Goal: Task Accomplishment & Management: Complete application form

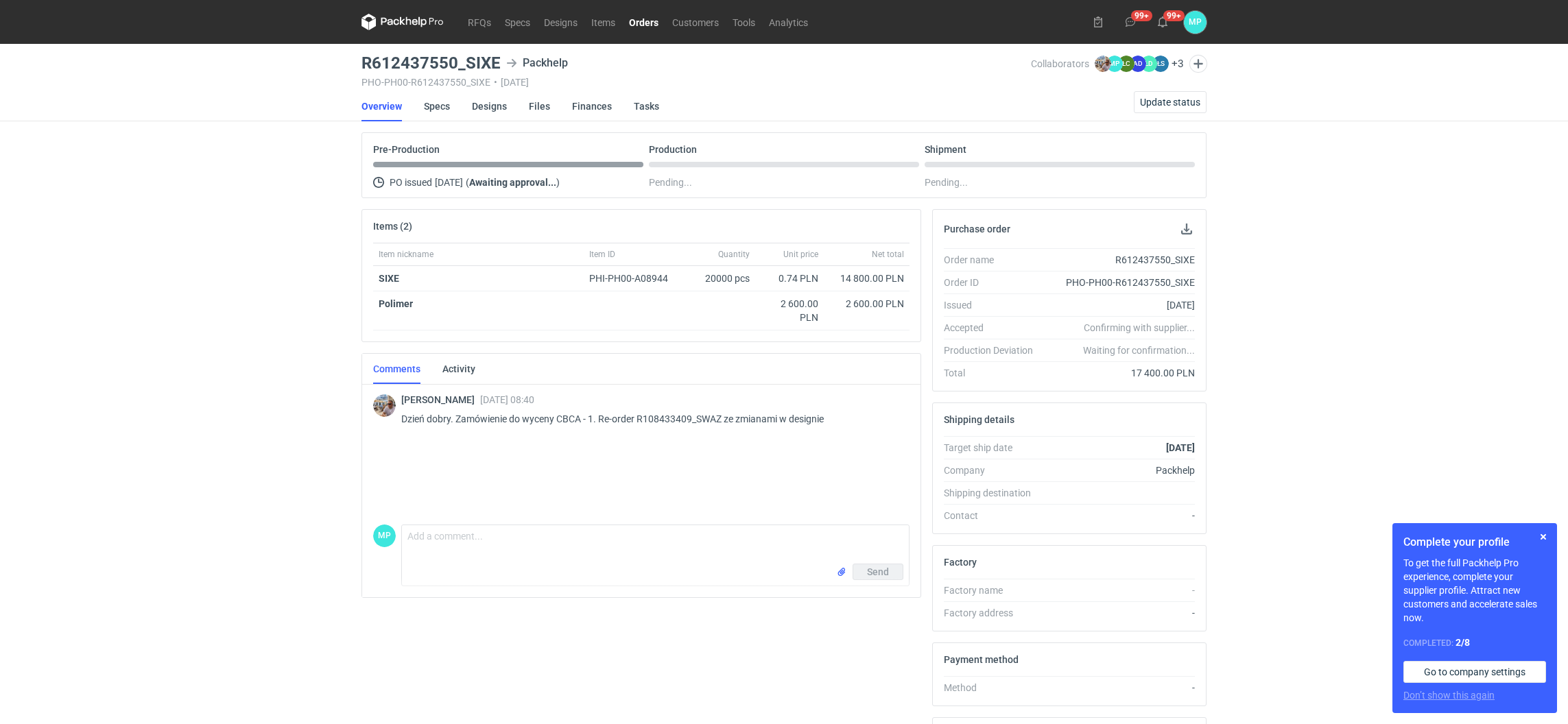
click at [600, 523] on div "MP Comment message Send" at bounding box center [641, 553] width 536 height 67
click at [573, 545] on textarea "Comment message" at bounding box center [655, 544] width 507 height 38
click at [497, 536] on textarea "Cześć [PERSON_NAME] w załaczeniu przesyłam plik" at bounding box center [655, 544] width 507 height 38
click at [612, 534] on textarea "Cześć [PERSON_NAME] w załączeniu przesyłam plik" at bounding box center [655, 544] width 507 height 38
type textarea "Cześć [PERSON_NAME] w załączeniu przesyłam plik , proszę o sprawdzenie i akcept…"
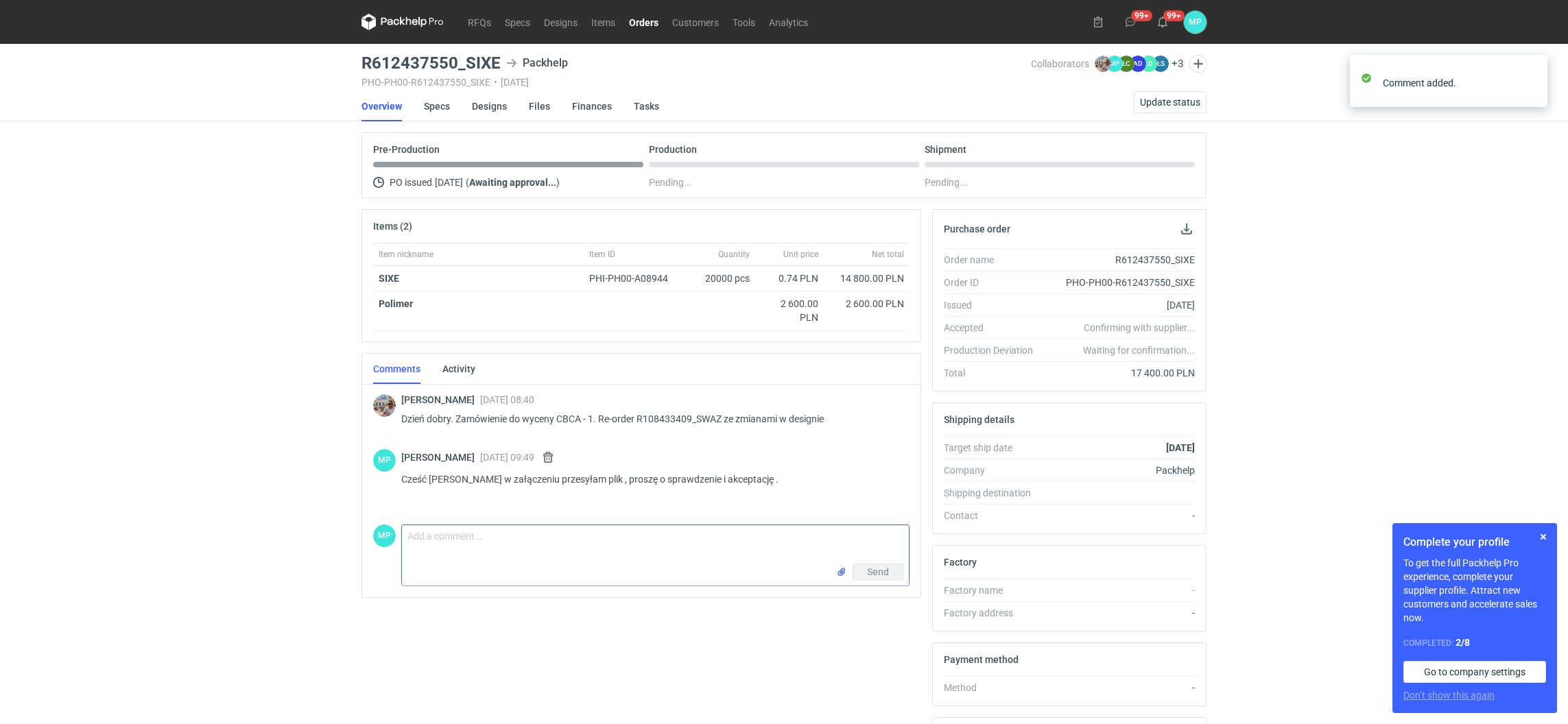
click at [592, 563] on textarea "Comment message" at bounding box center [655, 544] width 507 height 38
click at [843, 573] on input "file" at bounding box center [841, 572] width 11 height 14
click at [485, 536] on textarea "Comment message" at bounding box center [655, 544] width 507 height 38
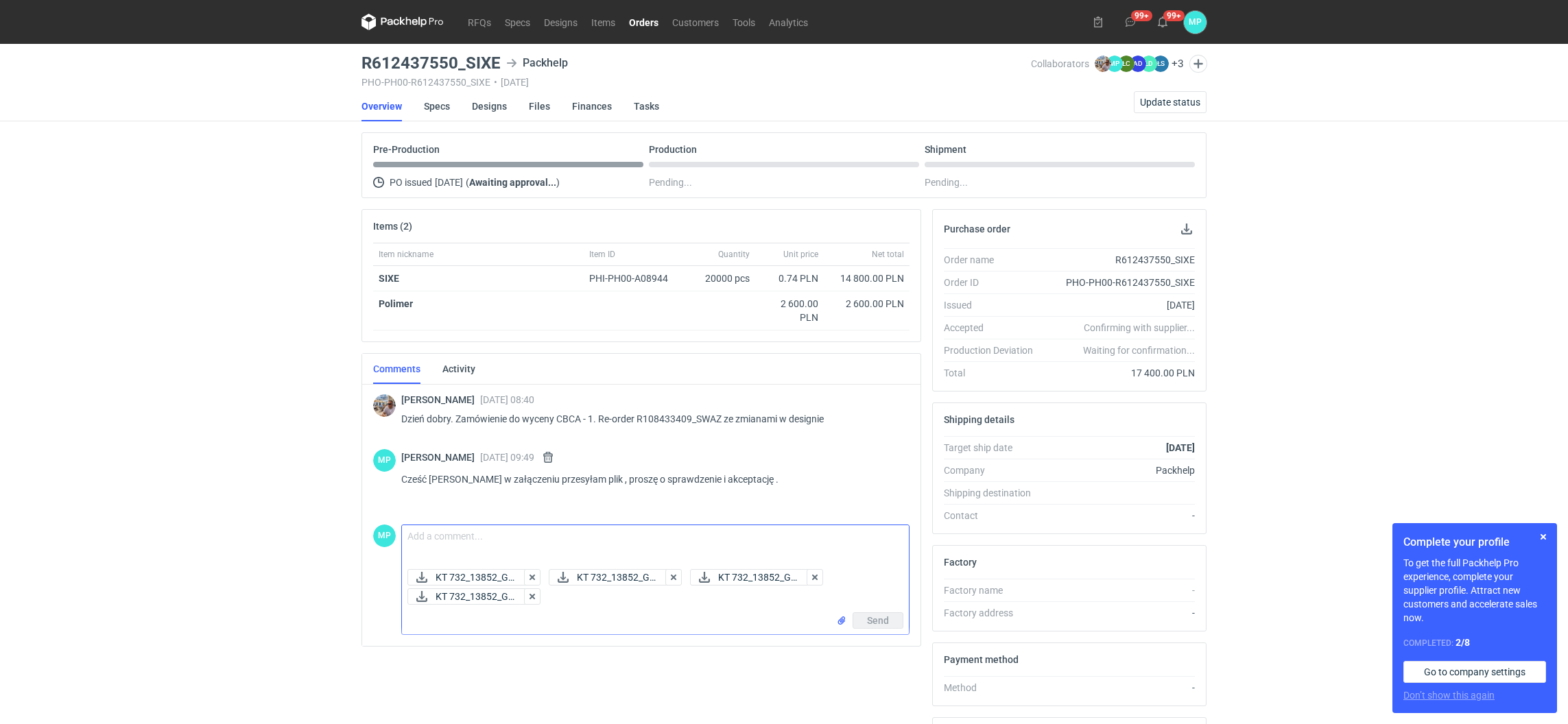
click at [873, 626] on button "Send" at bounding box center [877, 621] width 51 height 17
click at [514, 534] on textarea "Comment message" at bounding box center [655, 544] width 507 height 38
type textarea "pliki"
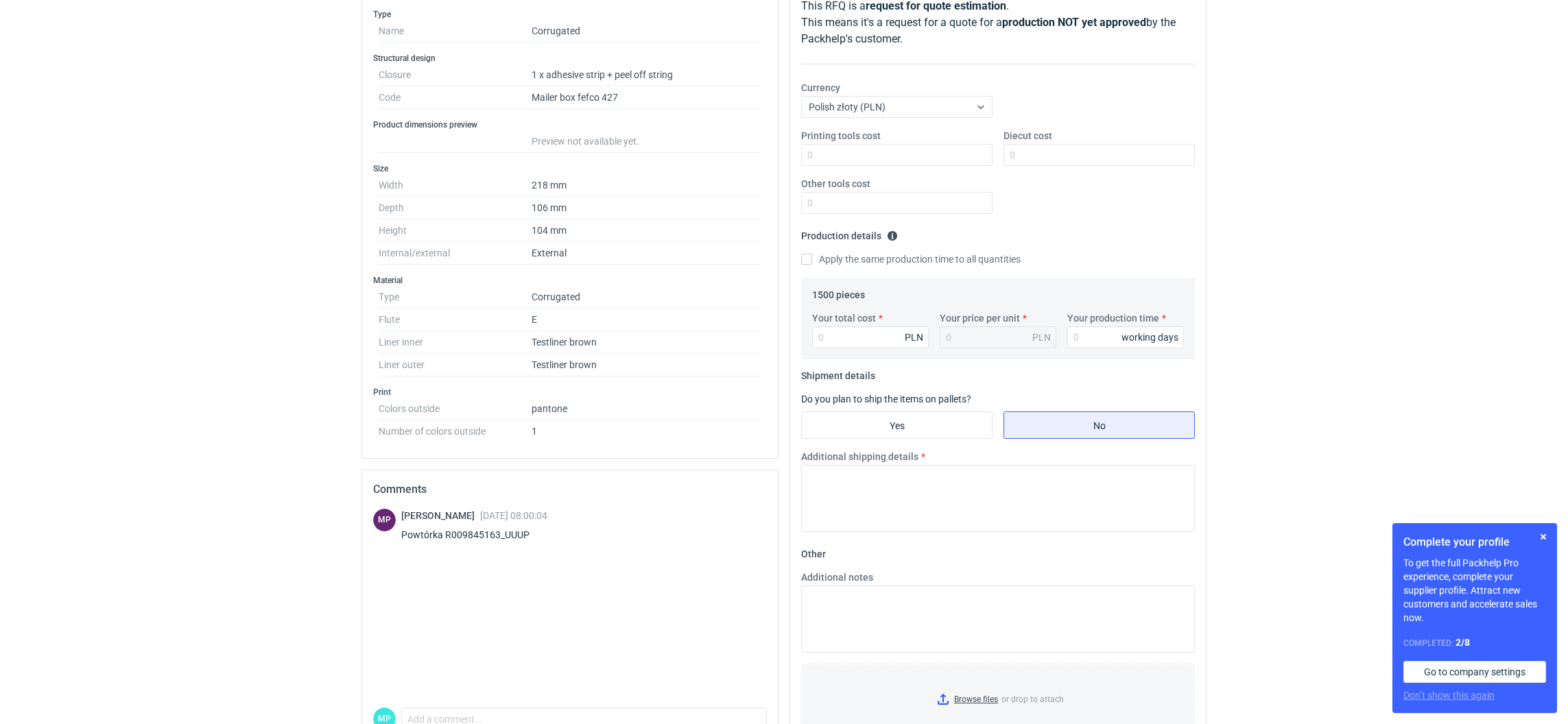
scroll to position [275, 0]
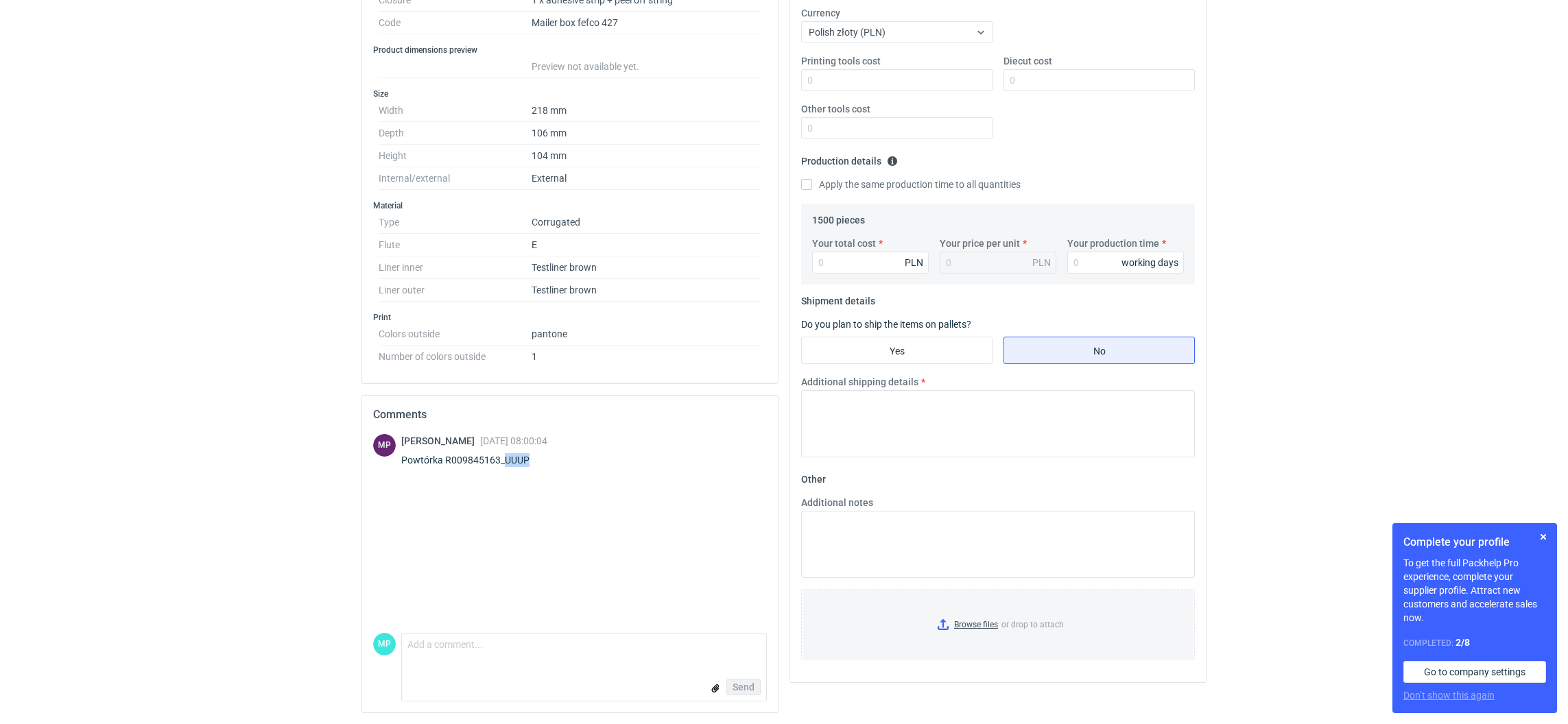
drag, startPoint x: 540, startPoint y: 462, endPoint x: 505, endPoint y: 460, distance: 35.1
click at [505, 460] on div "Powtórka R009845163_UUUP" at bounding box center [474, 460] width 146 height 13
copy div "UUUP"
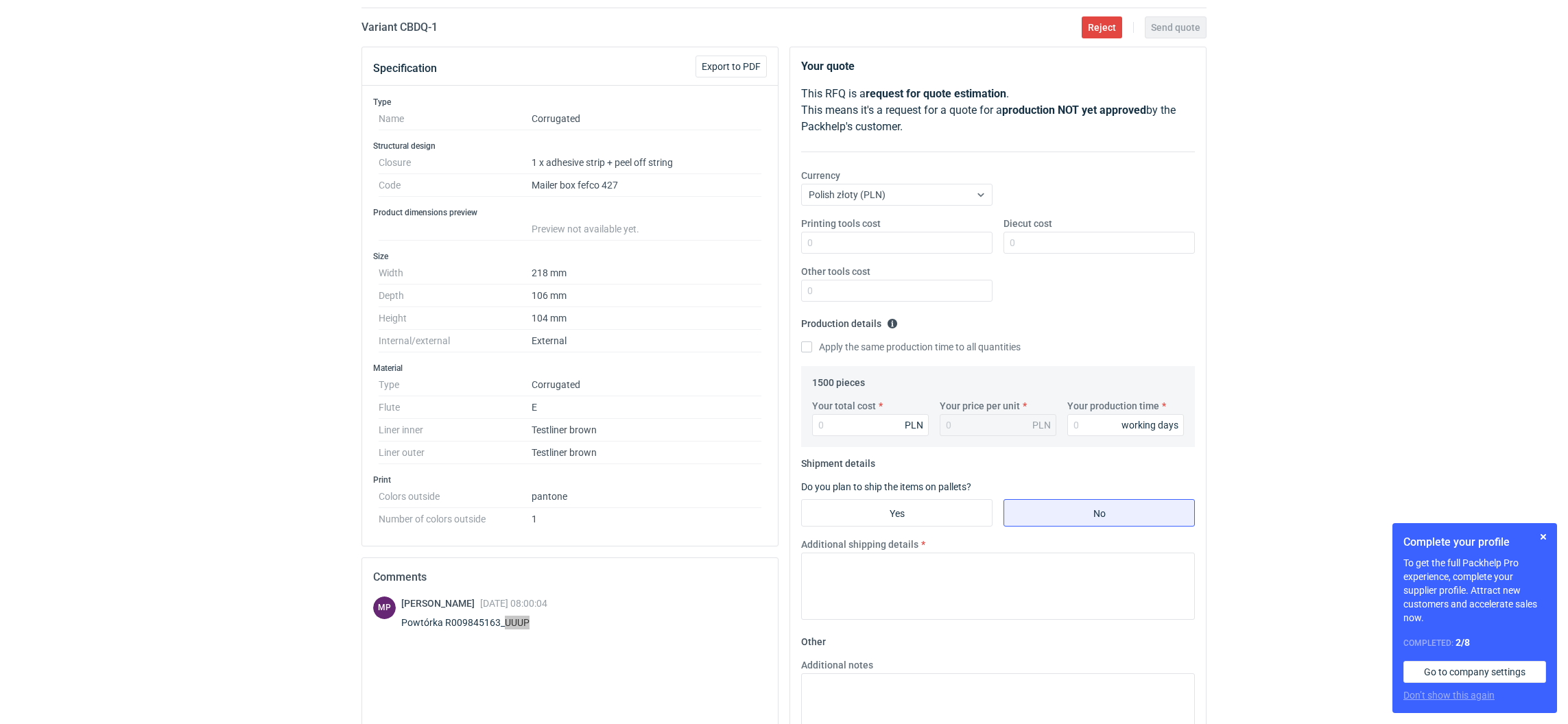
scroll to position [0, 0]
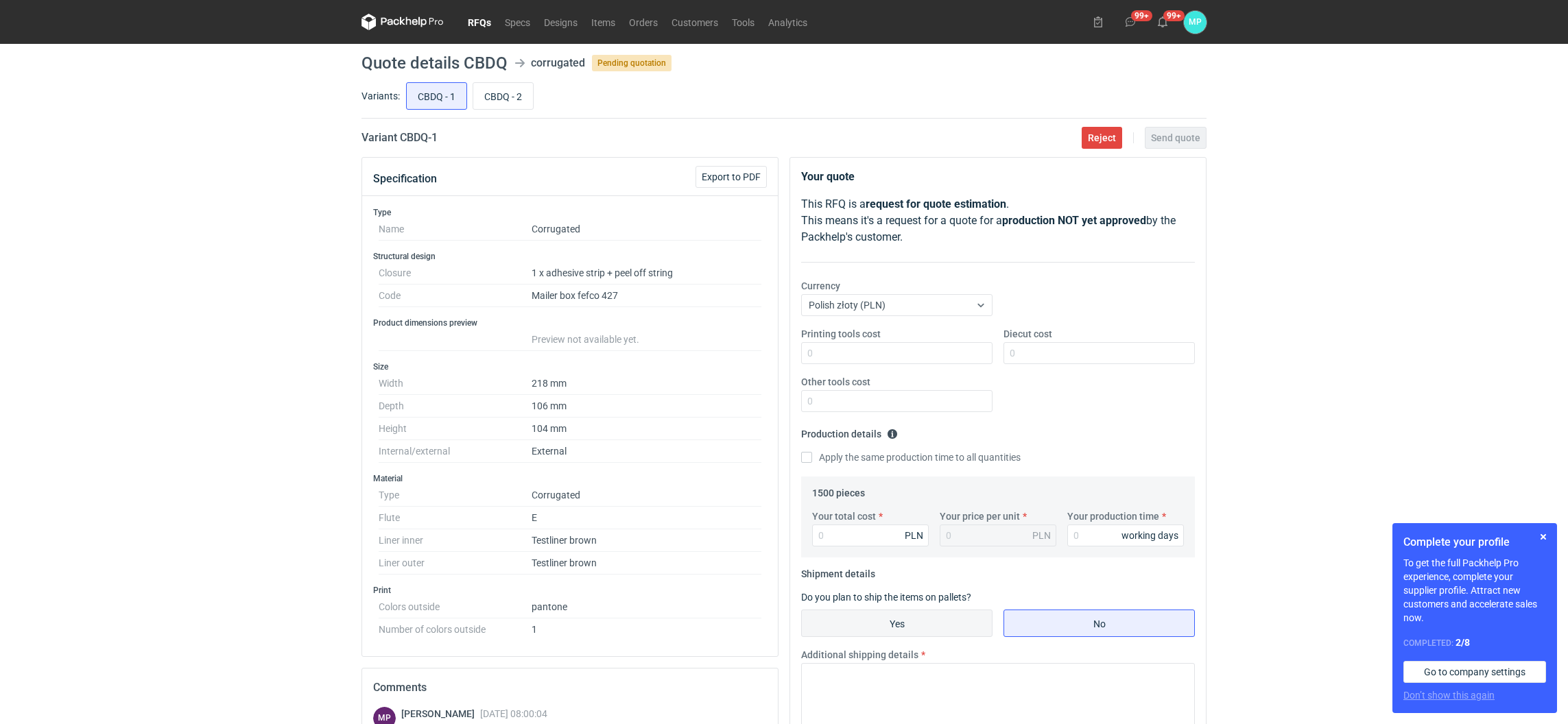
click at [863, 627] on input "Yes" at bounding box center [896, 622] width 190 height 26
radio input "true"
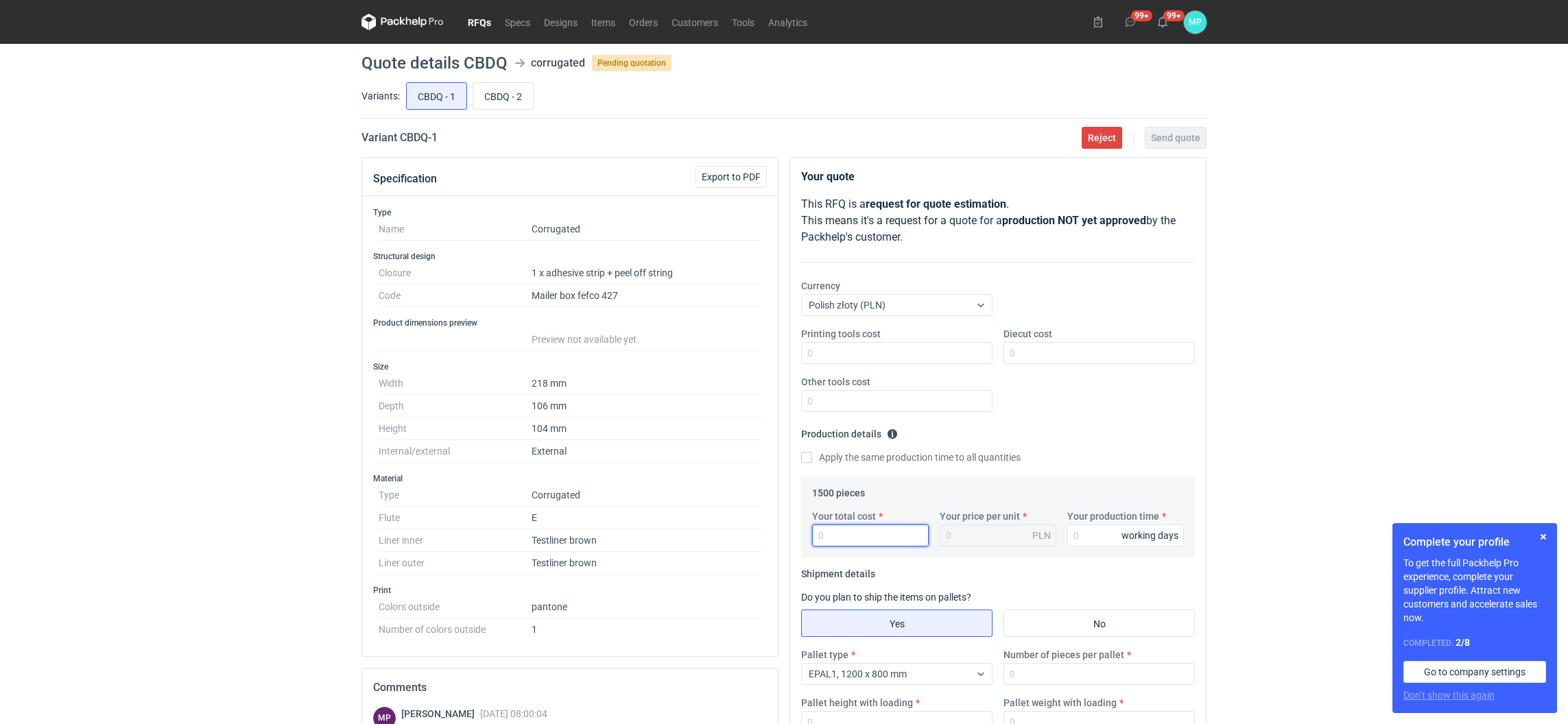
click at [841, 540] on input "Your total cost" at bounding box center [871, 535] width 117 height 22
type input "27"
type input "0.02"
type input "2730"
type input "1.82"
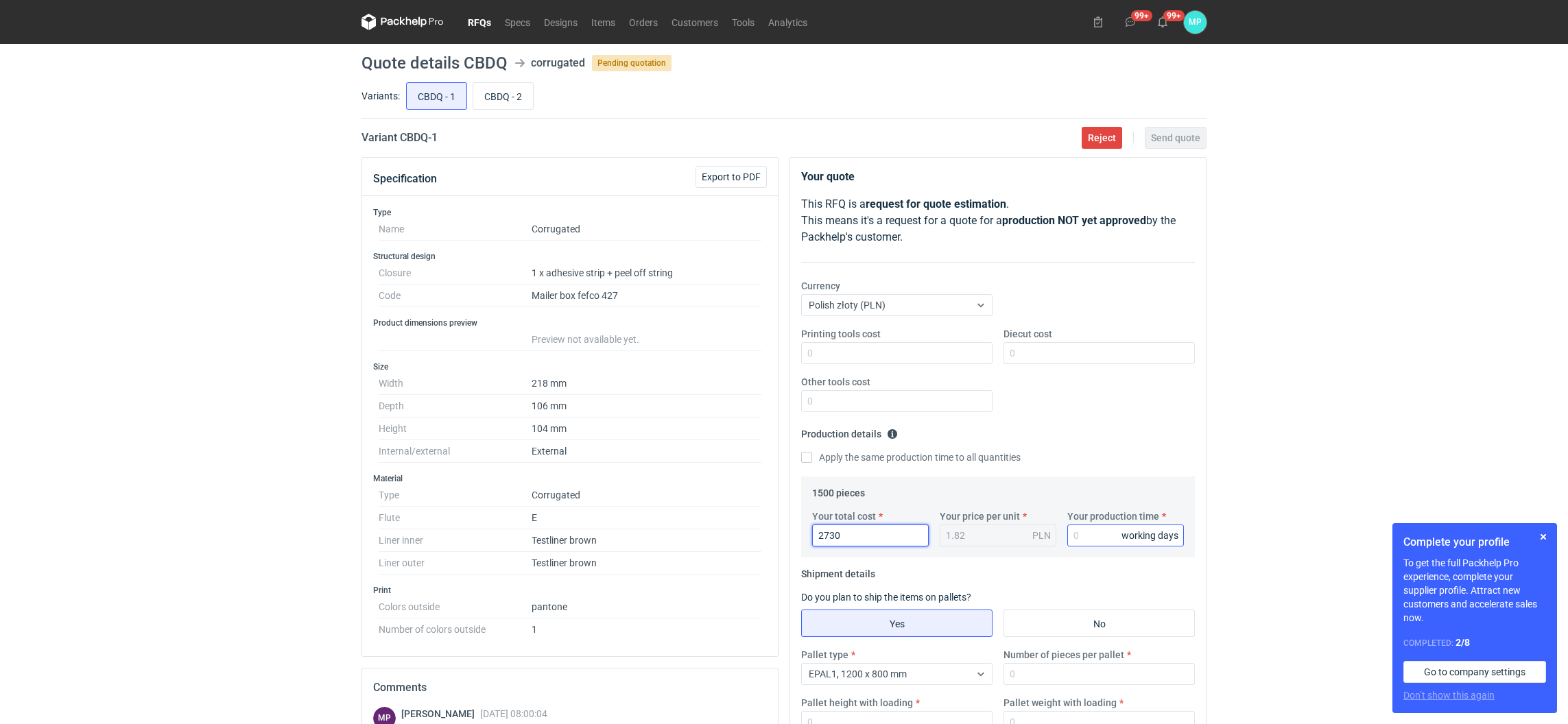
type input "2730"
click at [1091, 542] on input "Your production time" at bounding box center [1125, 535] width 117 height 22
type input "10"
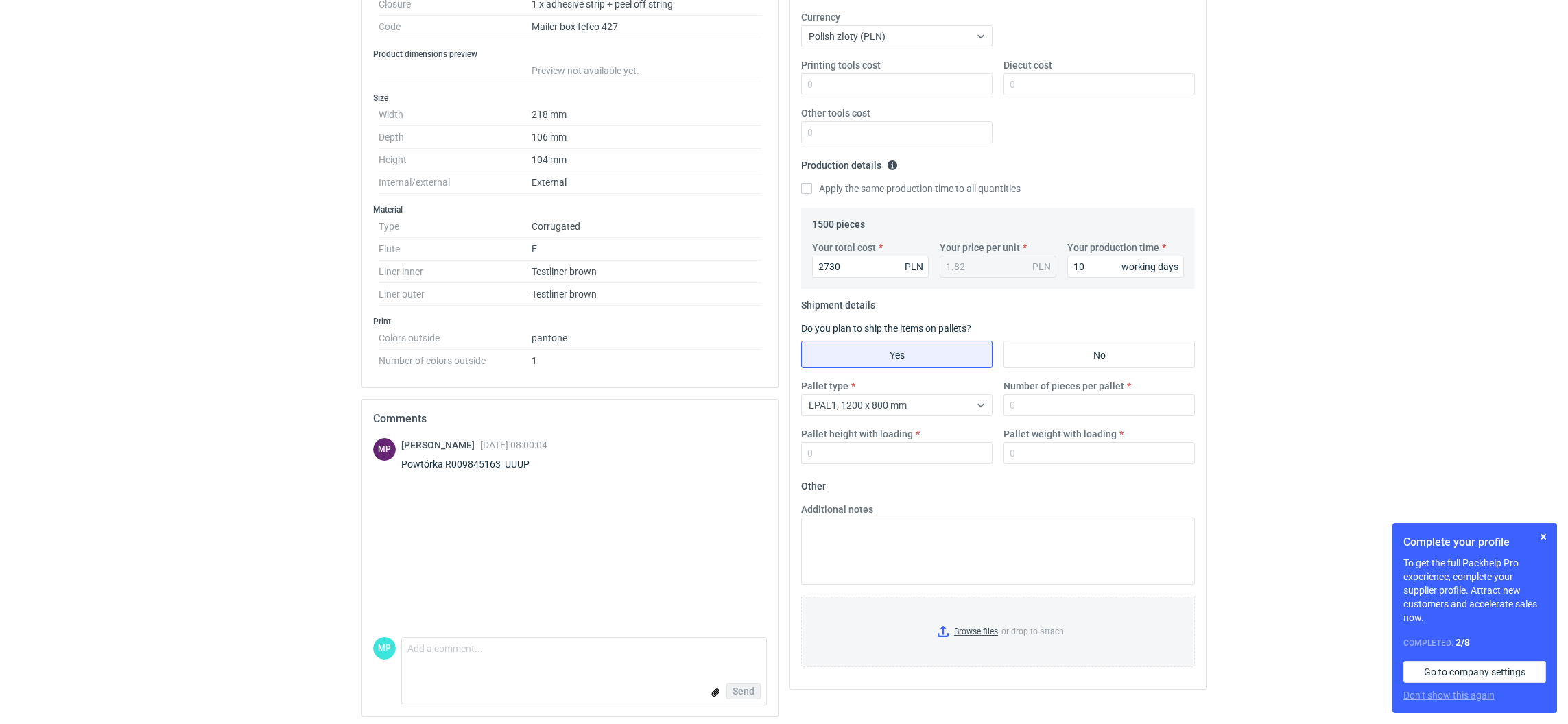
scroll to position [275, 0]
click at [855, 446] on input "Pallet height with loading" at bounding box center [896, 449] width 191 height 22
type input "1840"
click at [1032, 400] on input "Number of pieces per pallet" at bounding box center [1099, 401] width 191 height 22
type input "1840"
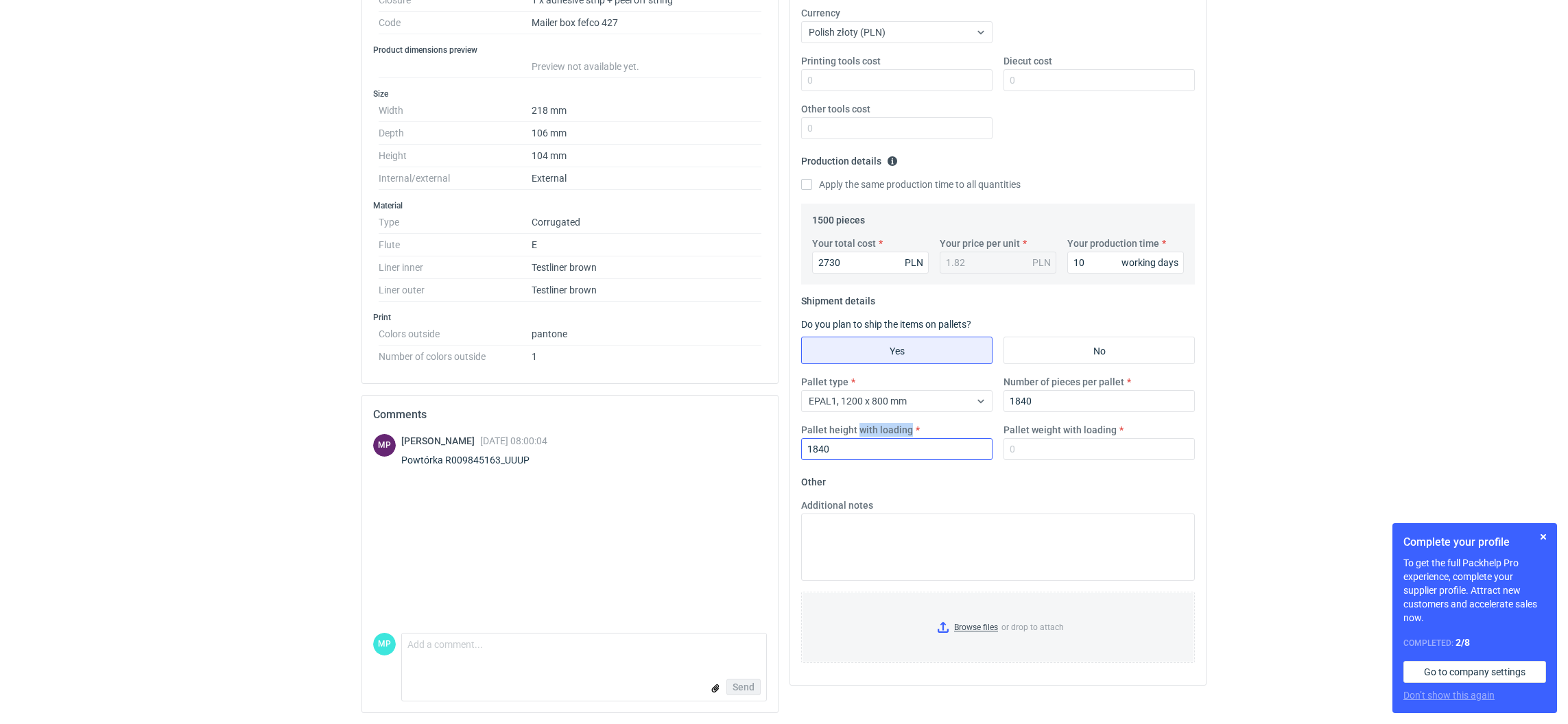
drag, startPoint x: 861, startPoint y: 434, endPoint x: 801, endPoint y: 441, distance: 60.4
click at [801, 441] on div "Pallet height with loading 1840" at bounding box center [896, 441] width 202 height 37
drag, startPoint x: 830, startPoint y: 454, endPoint x: 773, endPoint y: 431, distance: 61.5
click at [773, 431] on div "Specification Export to PDF Type Name Corrugated Structural design Closure 1 x …" at bounding box center [784, 304] width 856 height 840
type input "1800"
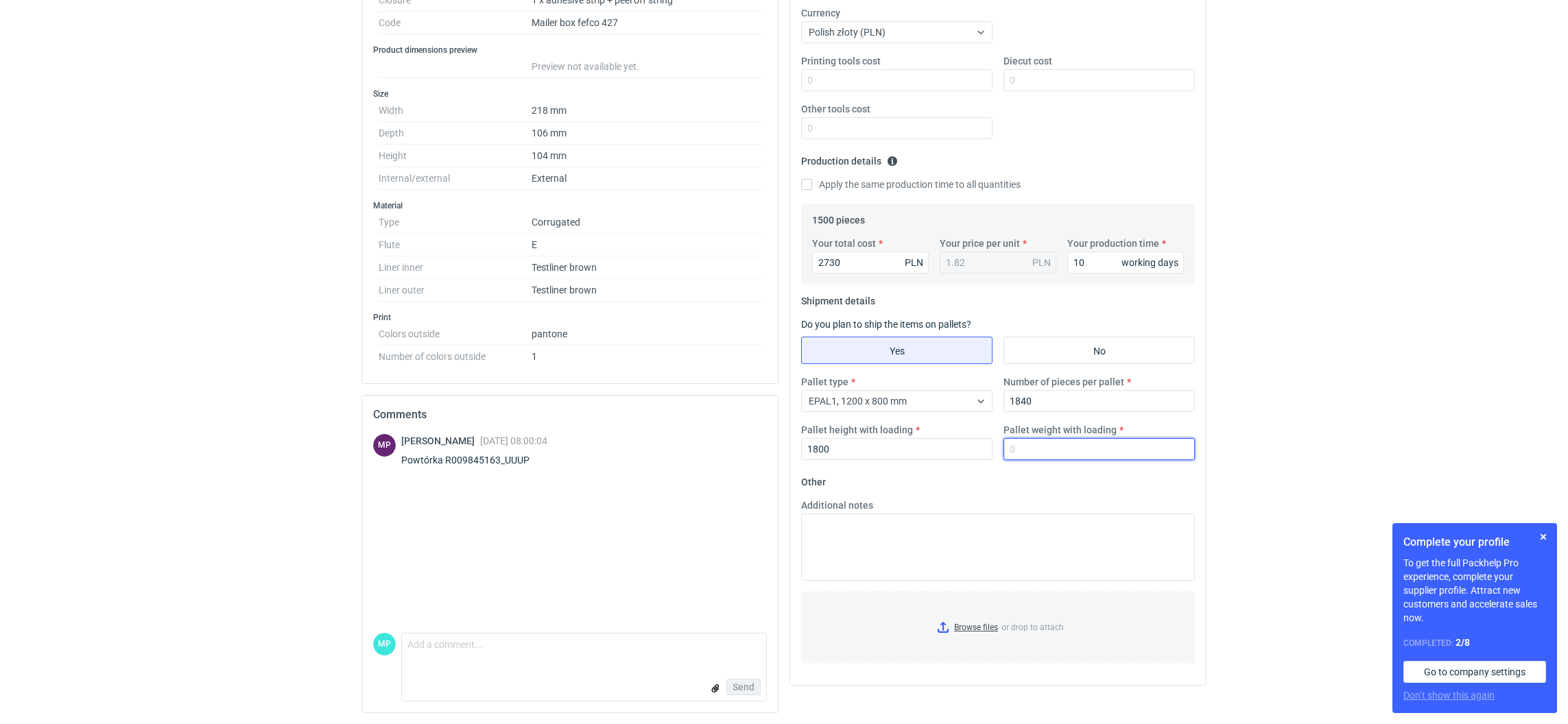
click at [1025, 449] on input "Pallet weight with loading" at bounding box center [1099, 449] width 191 height 22
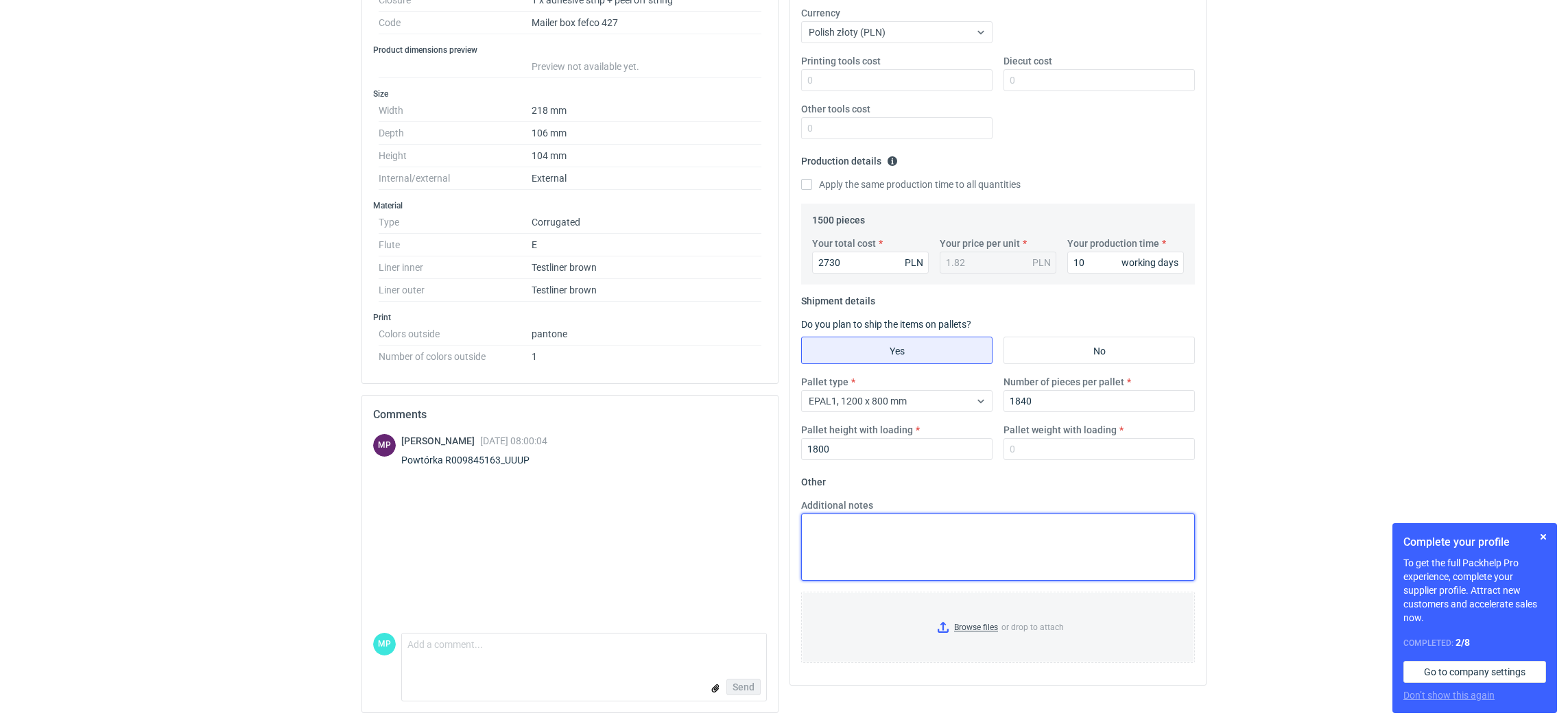
click at [965, 540] on textarea "Additional notes" at bounding box center [997, 547] width 394 height 67
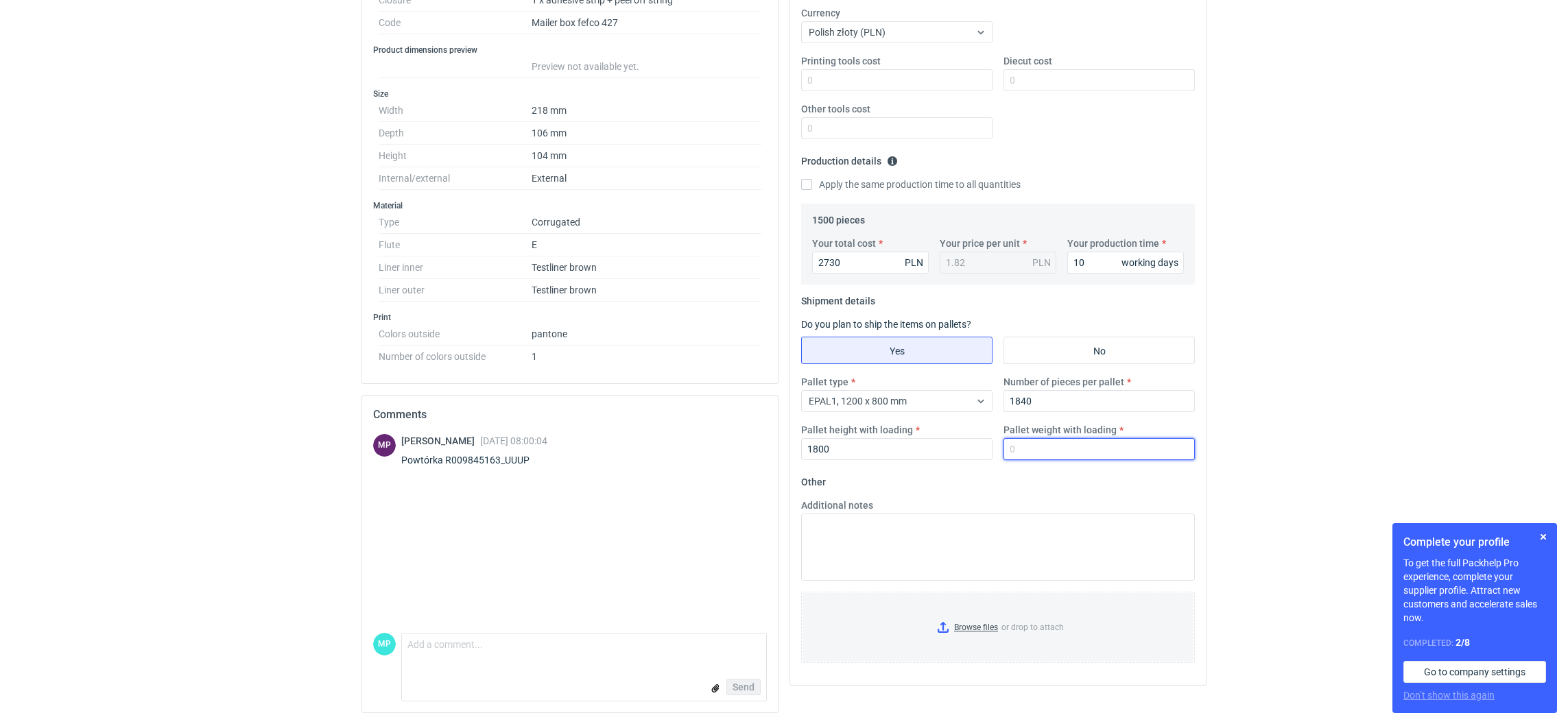
click at [1038, 456] on input "Pallet weight with loading" at bounding box center [1099, 449] width 191 height 22
type input "260"
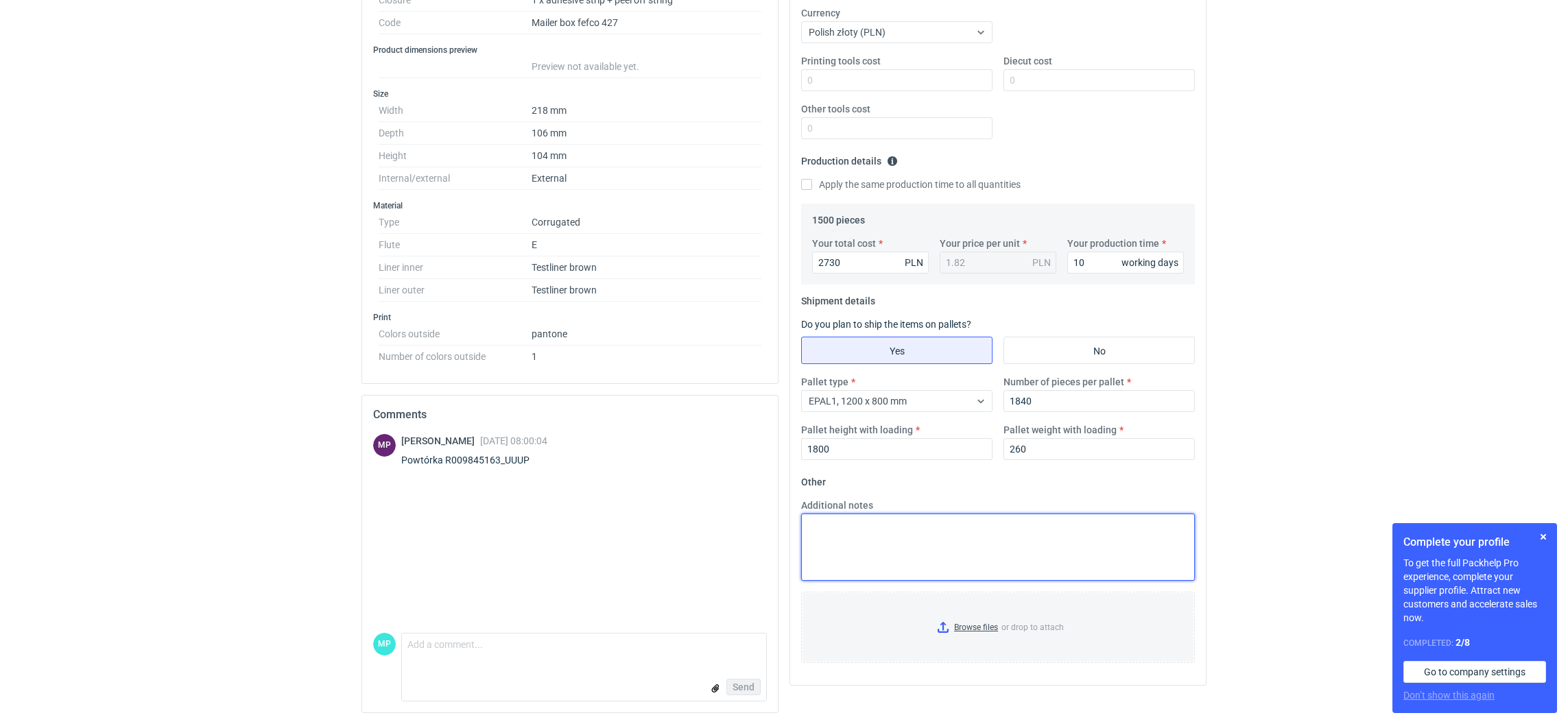
click at [1025, 548] on textarea "Additional notes" at bounding box center [997, 547] width 394 height 67
click at [941, 630] on input "Browse files or drop to attach" at bounding box center [998, 627] width 391 height 68
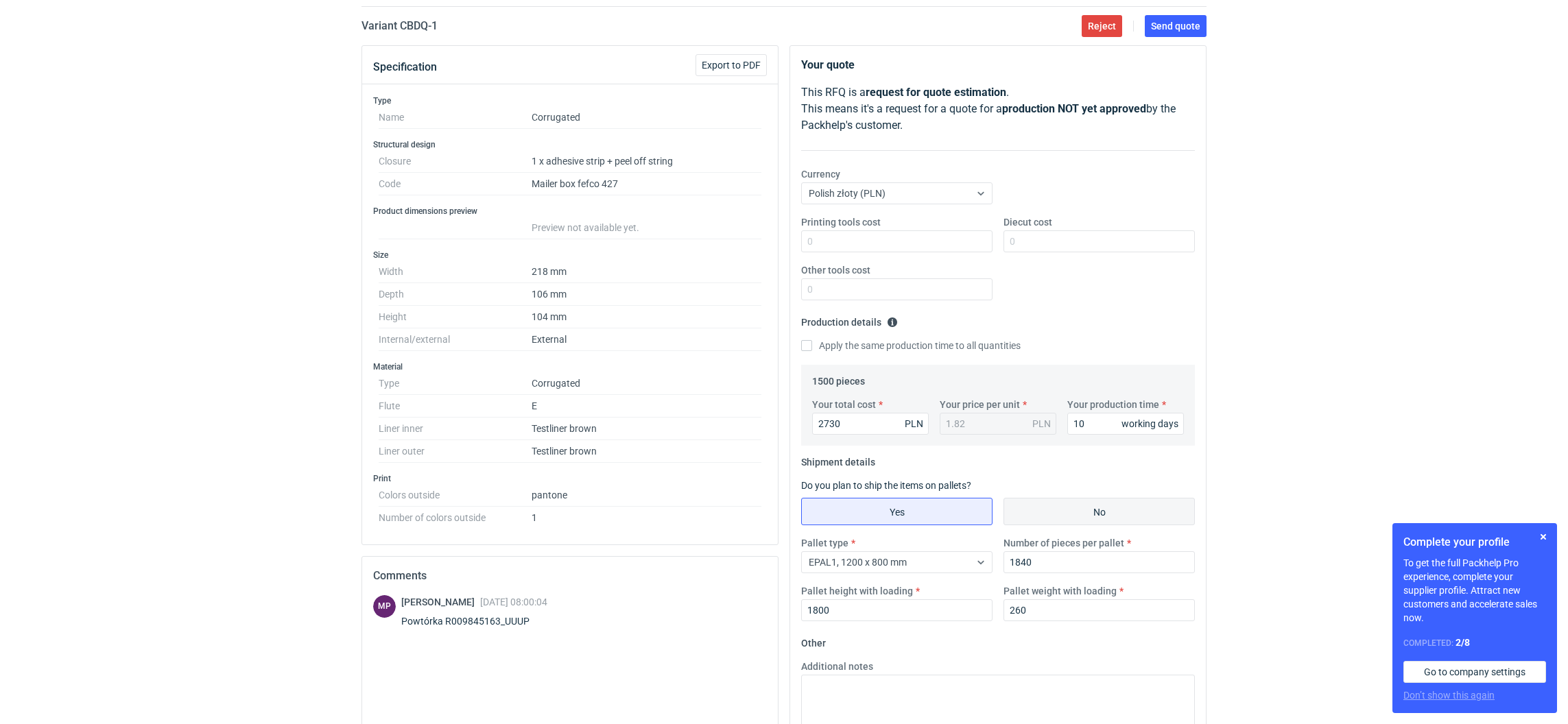
scroll to position [0, 0]
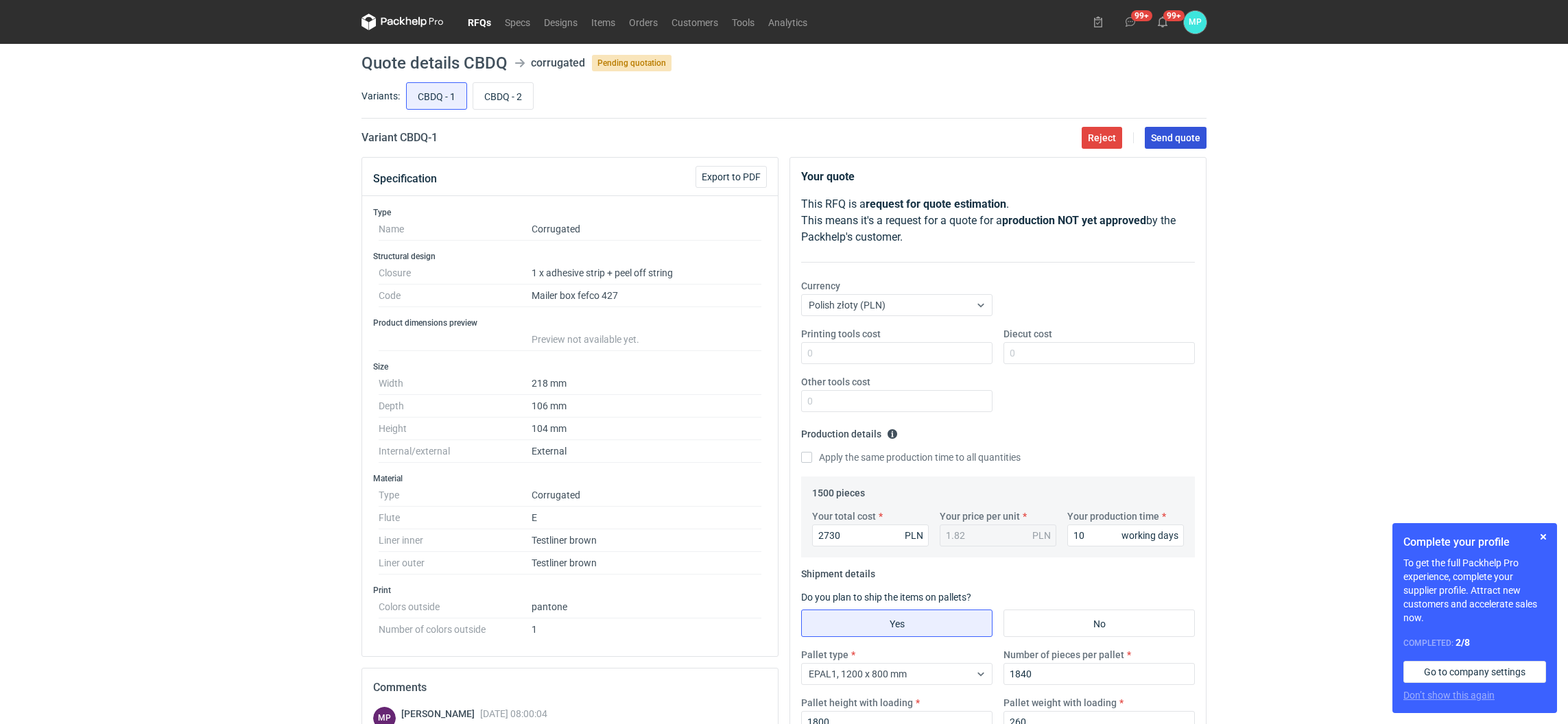
click at [1168, 136] on span "Send quote" at bounding box center [1175, 138] width 49 height 10
click at [508, 84] on input "CBDQ - 2" at bounding box center [504, 96] width 60 height 26
radio input "true"
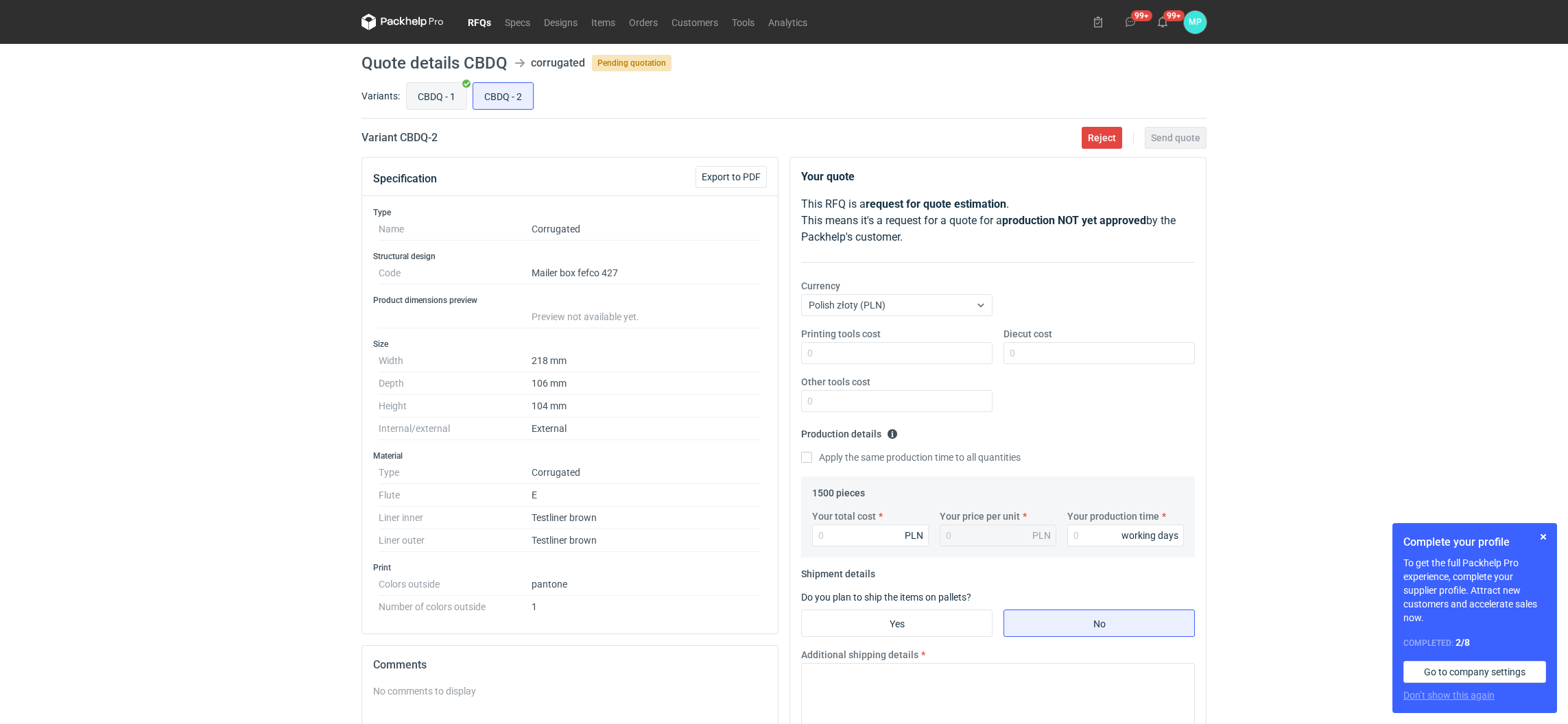
click at [427, 92] on input "CBDQ - 1" at bounding box center [437, 96] width 60 height 26
radio input "true"
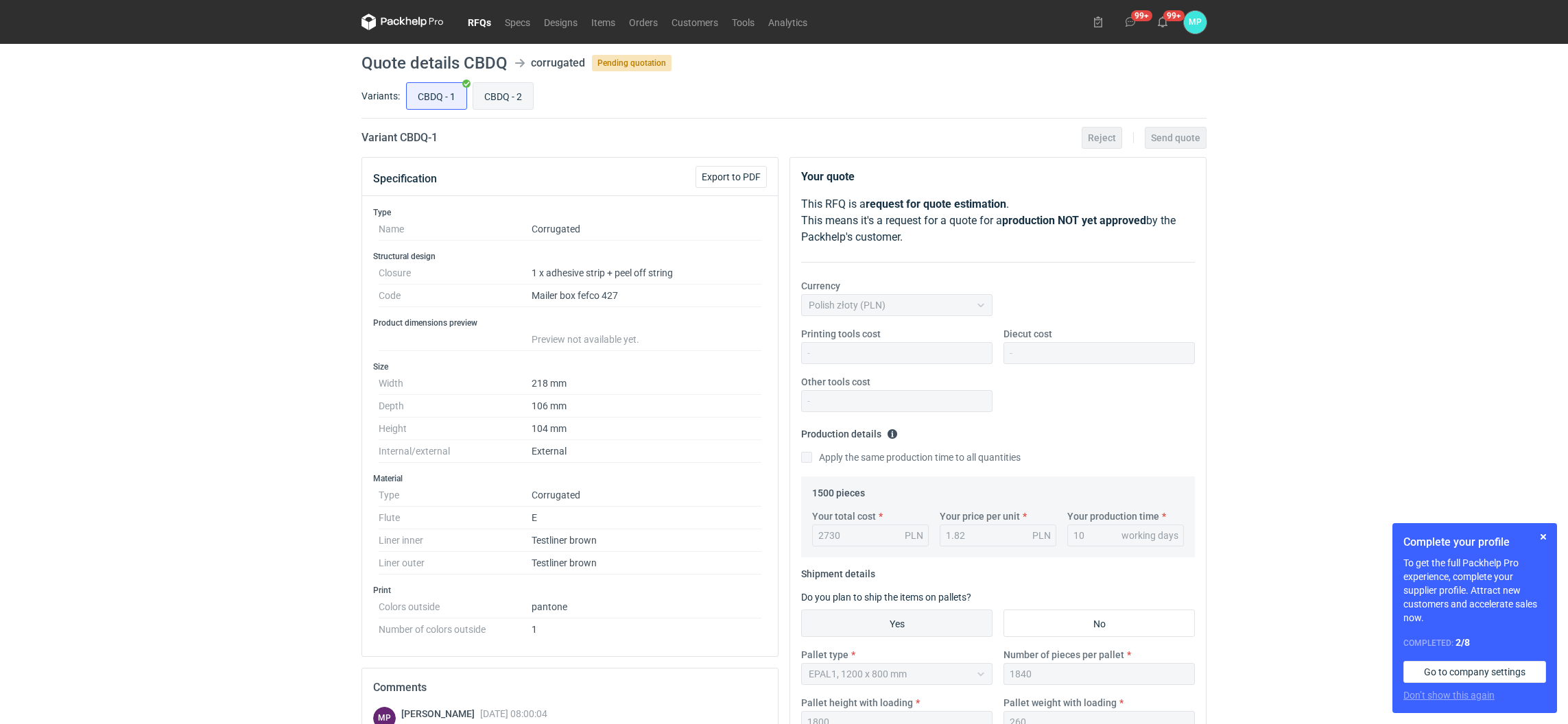
click at [493, 93] on input "CBDQ - 2" at bounding box center [504, 96] width 60 height 26
radio input "true"
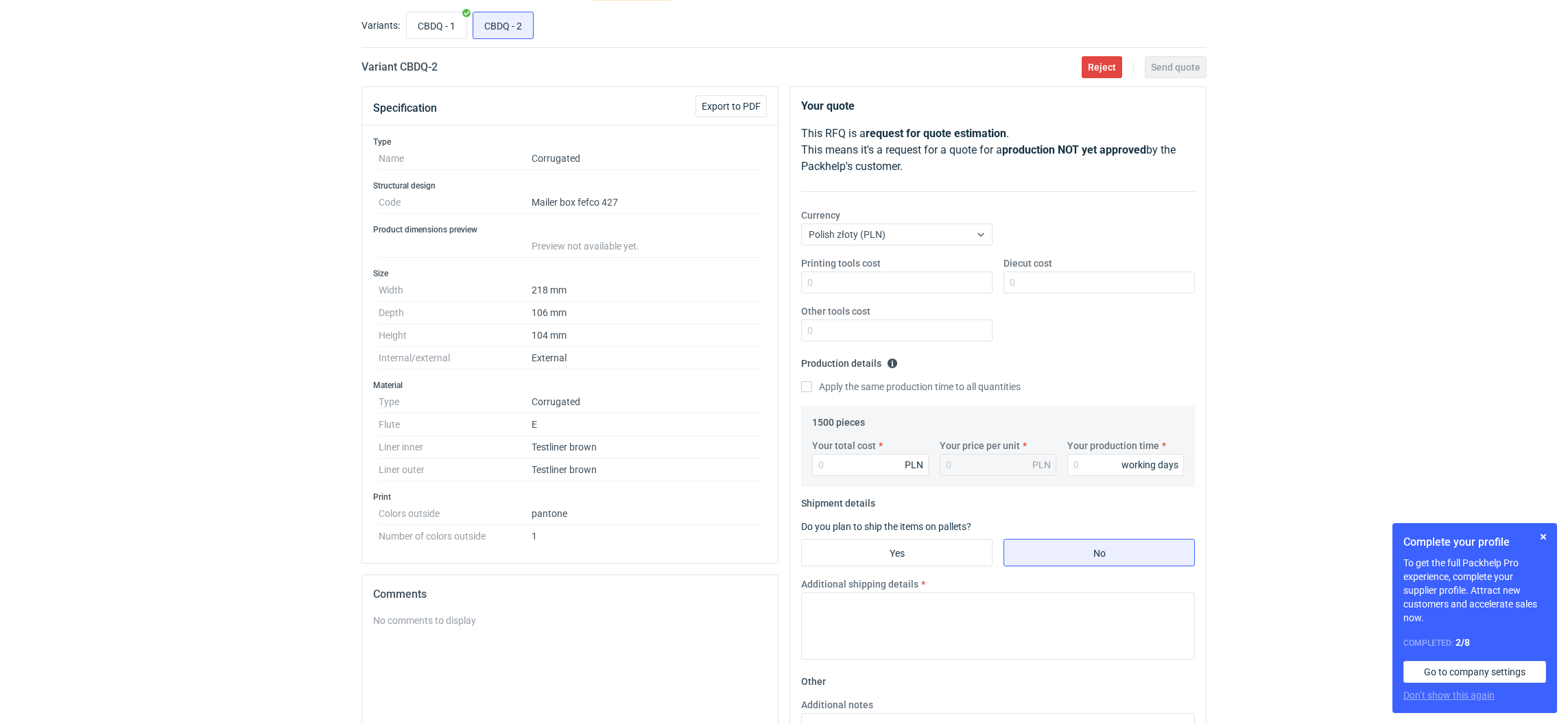
scroll to position [103, 0]
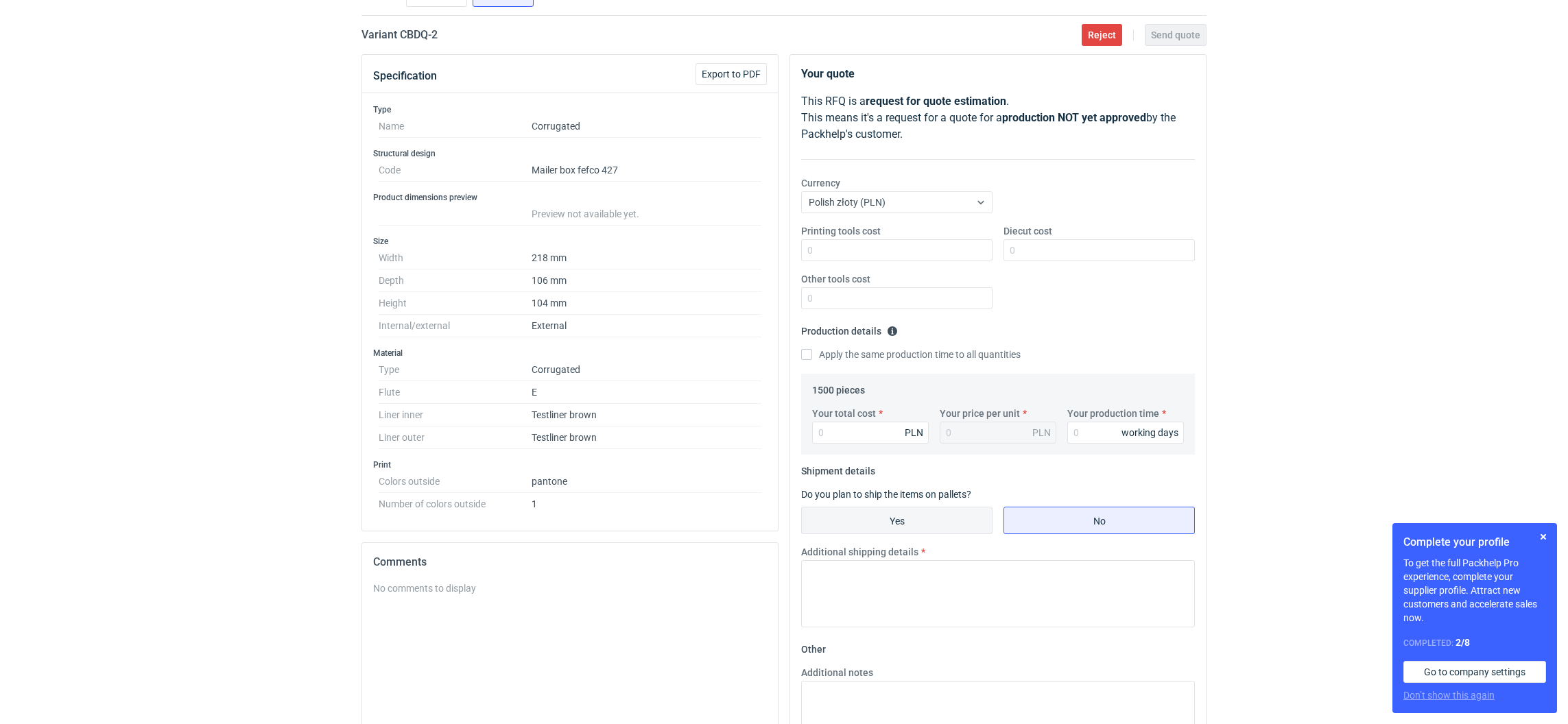
click at [919, 511] on input "Yes" at bounding box center [896, 520] width 190 height 26
radio input "true"
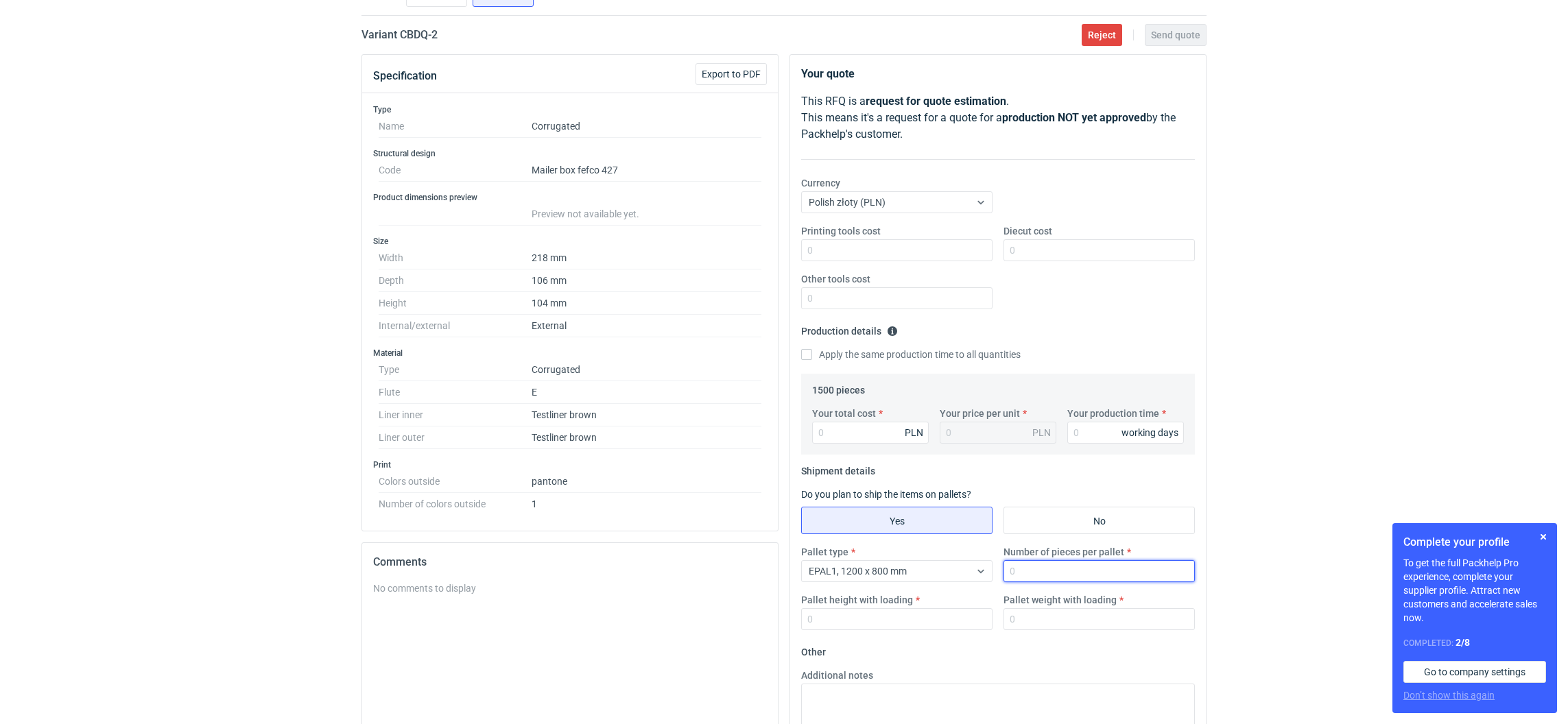
click at [1020, 578] on input "Number of pieces per pallet" at bounding box center [1099, 571] width 191 height 22
type input "1840"
click at [925, 634] on div "Pallet type EPAL1, 1200 x 800 mm Number of pieces per pallet 1840 Pallet height…" at bounding box center [998, 593] width 404 height 96
click at [916, 619] on input "Pallet height with loading" at bounding box center [896, 619] width 191 height 22
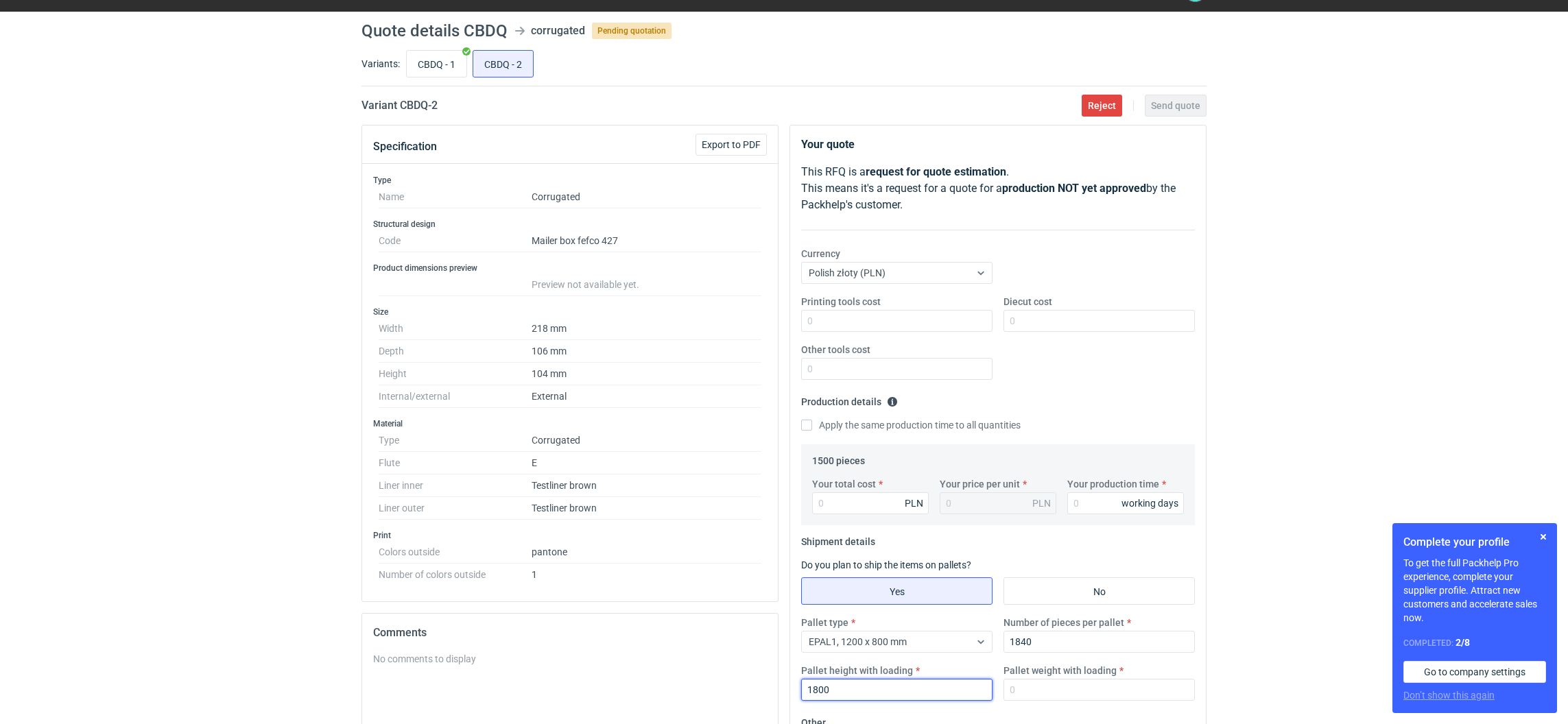
scroll to position [0, 0]
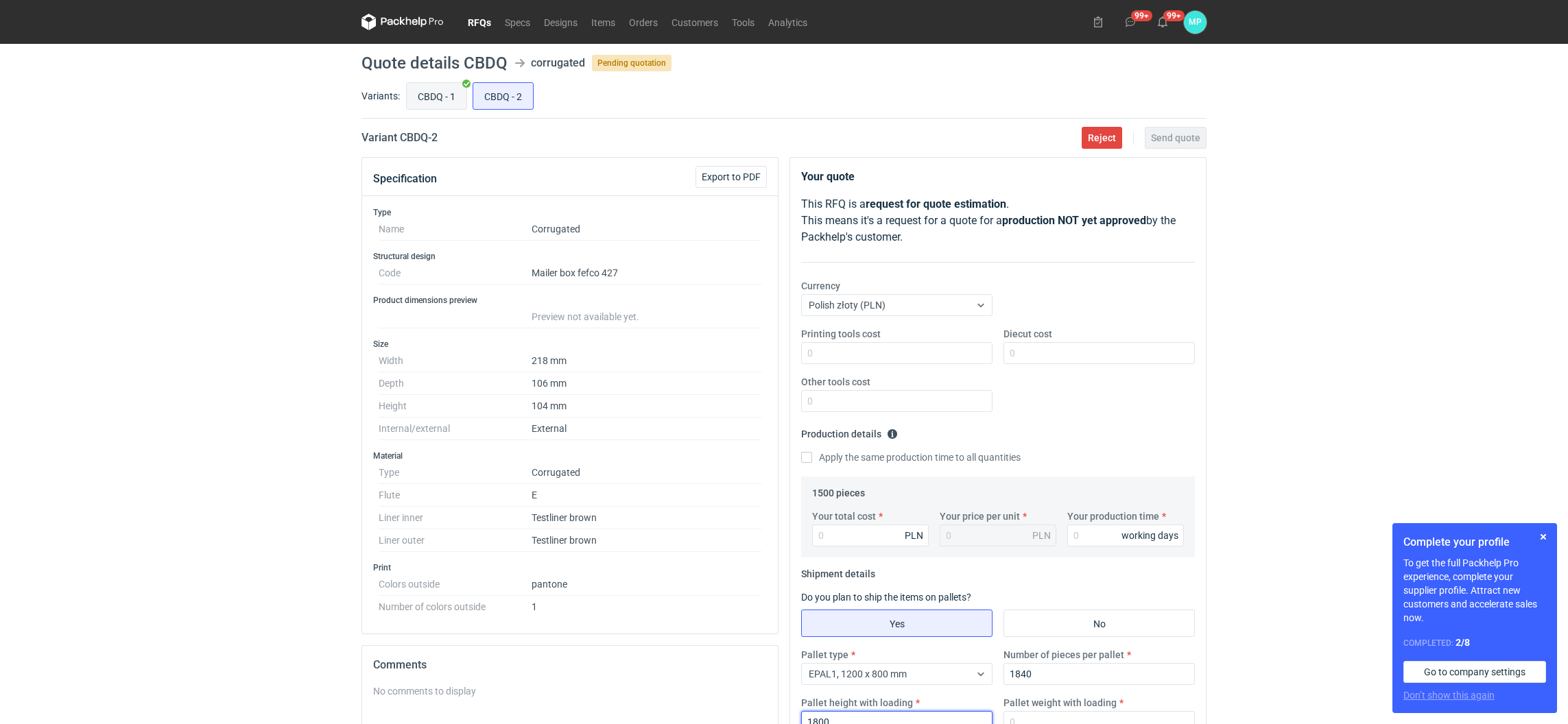
type input "1800"
click at [429, 97] on input "CBDQ - 1" at bounding box center [437, 96] width 60 height 26
radio input "true"
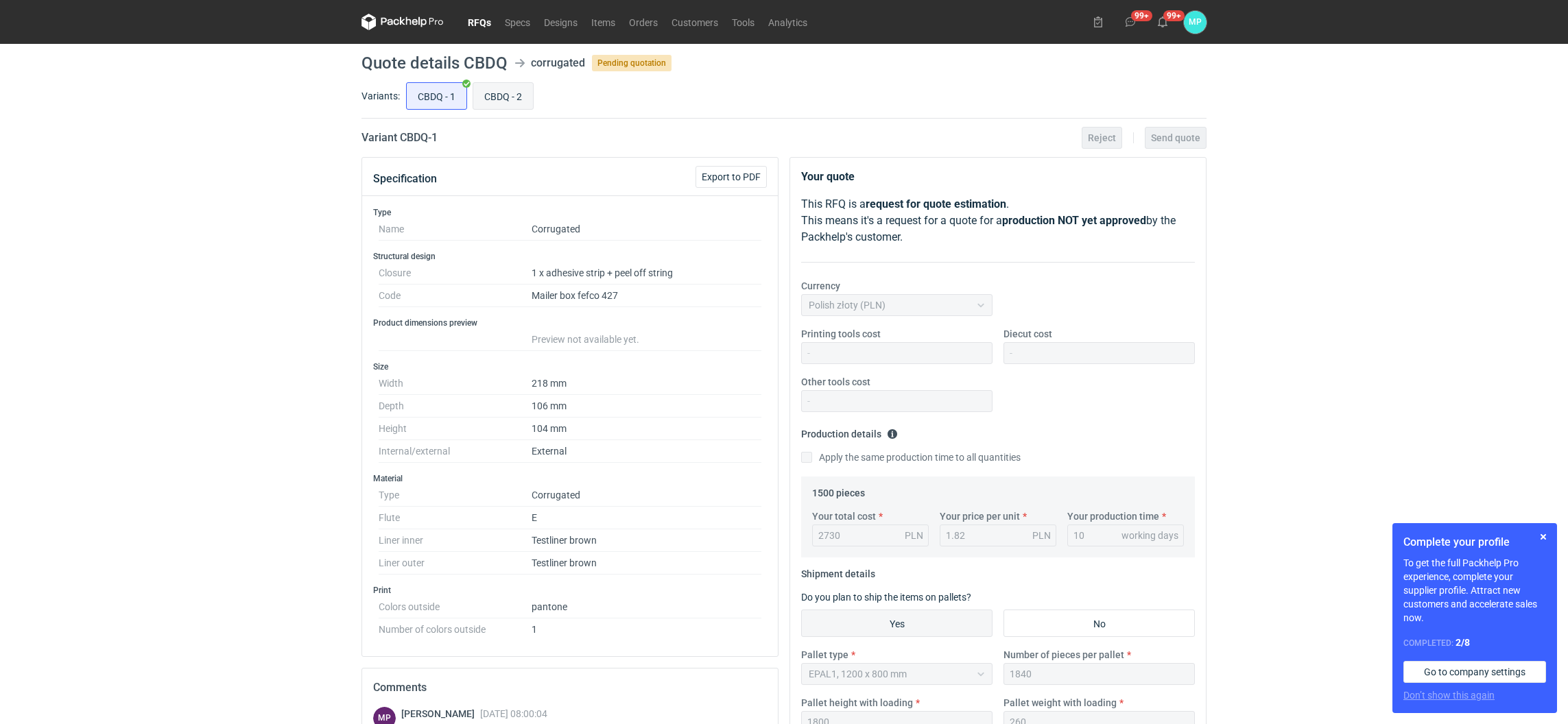
click at [493, 108] on input "CBDQ - 2" at bounding box center [504, 96] width 60 height 26
radio input "true"
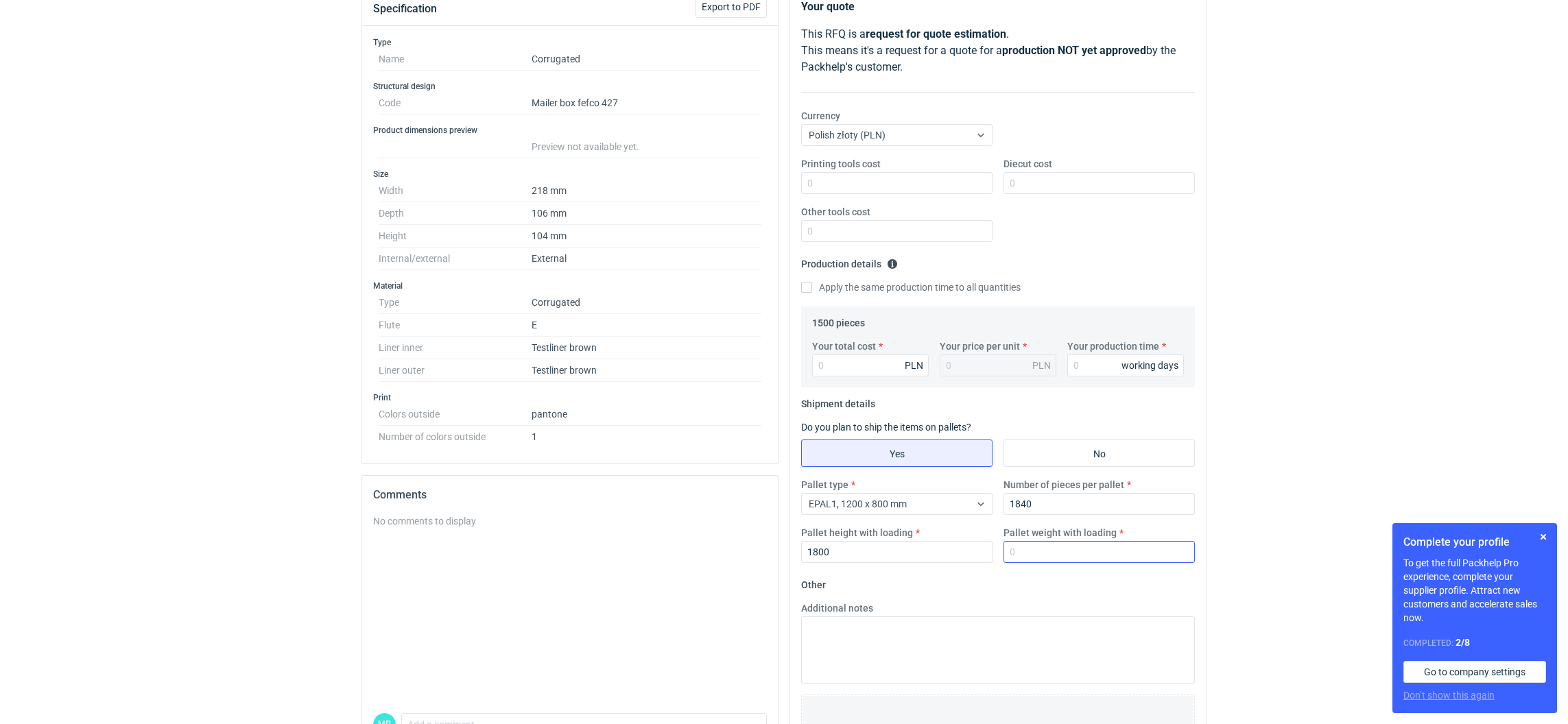
scroll to position [251, 0]
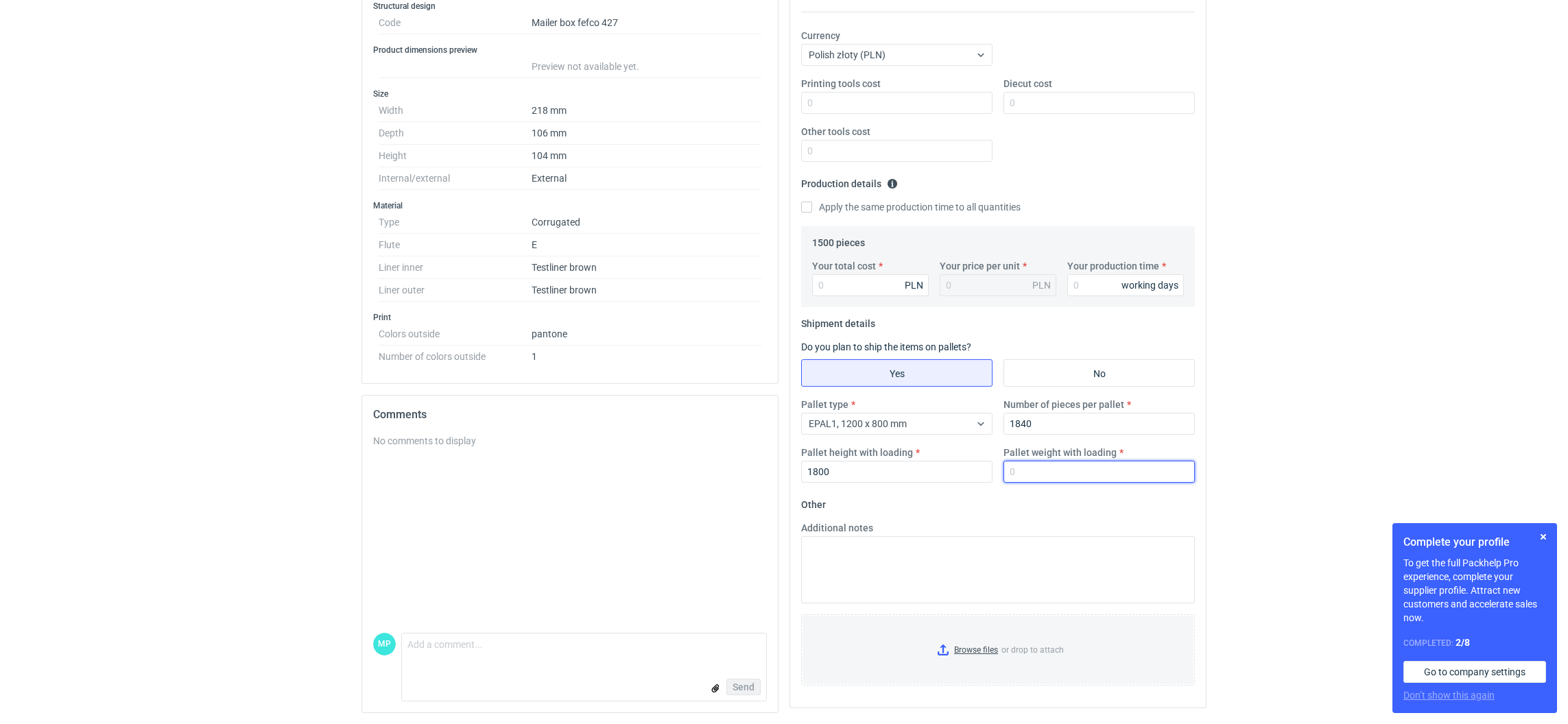
click at [1030, 469] on input "Pallet weight with loading" at bounding box center [1099, 472] width 191 height 22
type input "260"
click at [1097, 303] on div "Your total cost PLN Your price per unit PLN Your production time working days" at bounding box center [998, 283] width 383 height 48
click at [1097, 301] on div "Your total cost PLN Your price per unit PLN Your production time working days" at bounding box center [998, 283] width 383 height 48
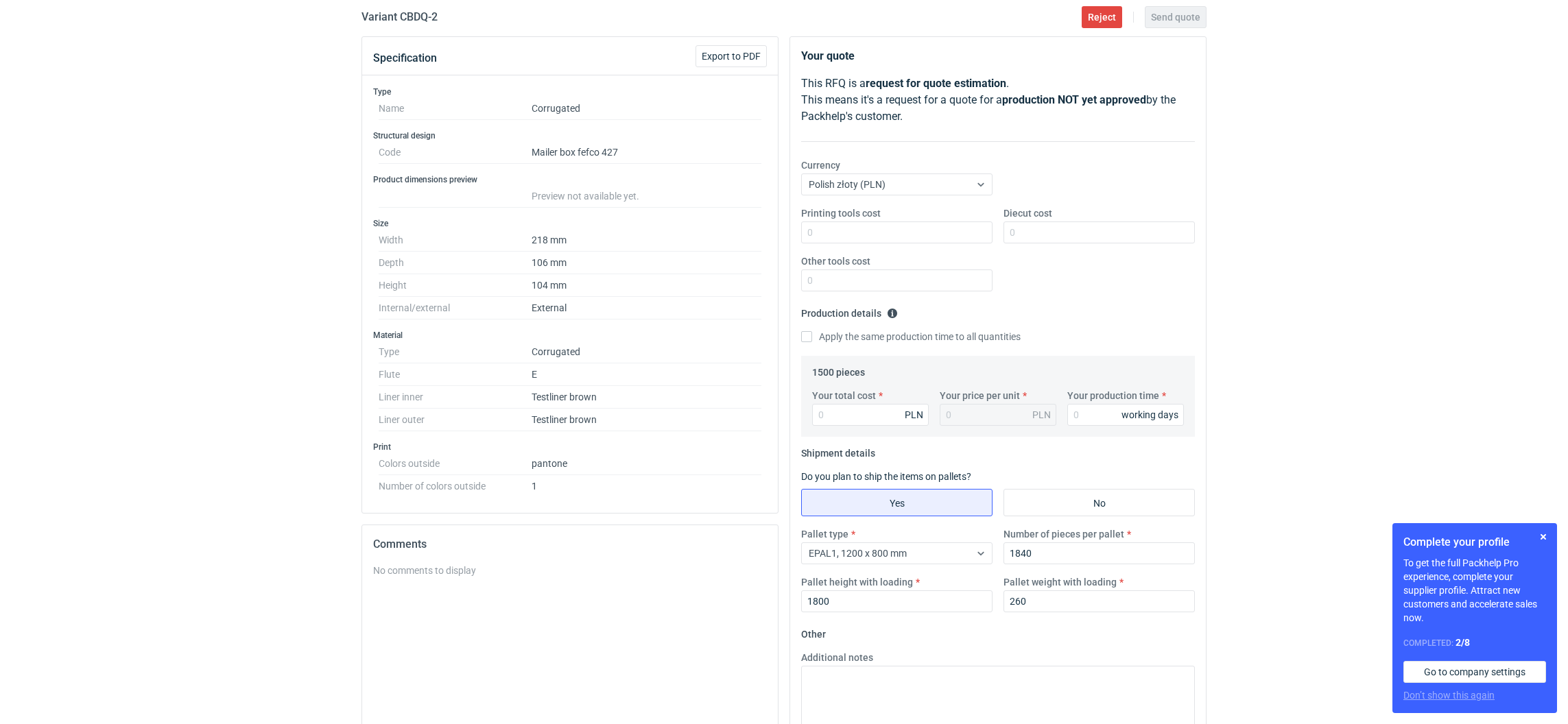
scroll to position [0, 0]
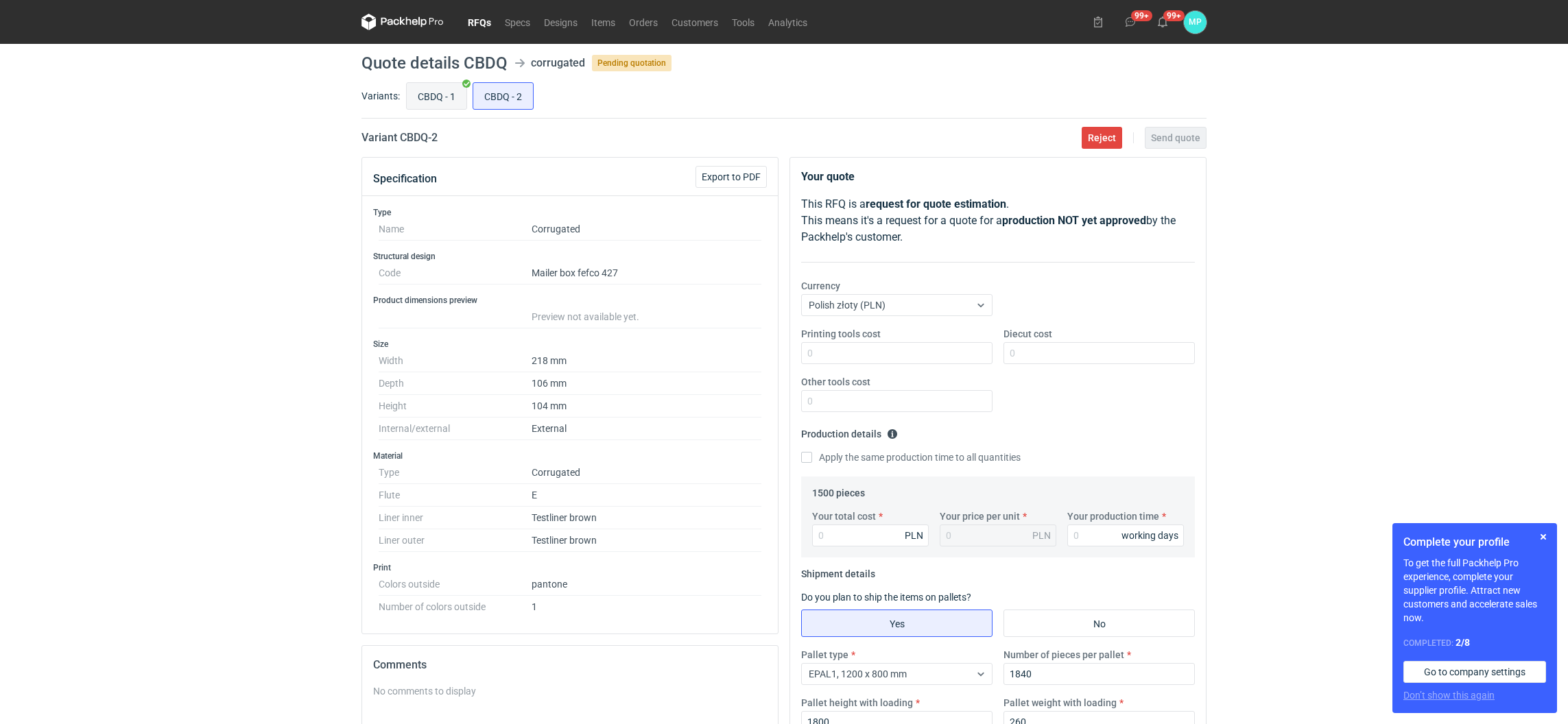
click at [434, 97] on input "CBDQ - 1" at bounding box center [437, 96] width 60 height 26
radio input "true"
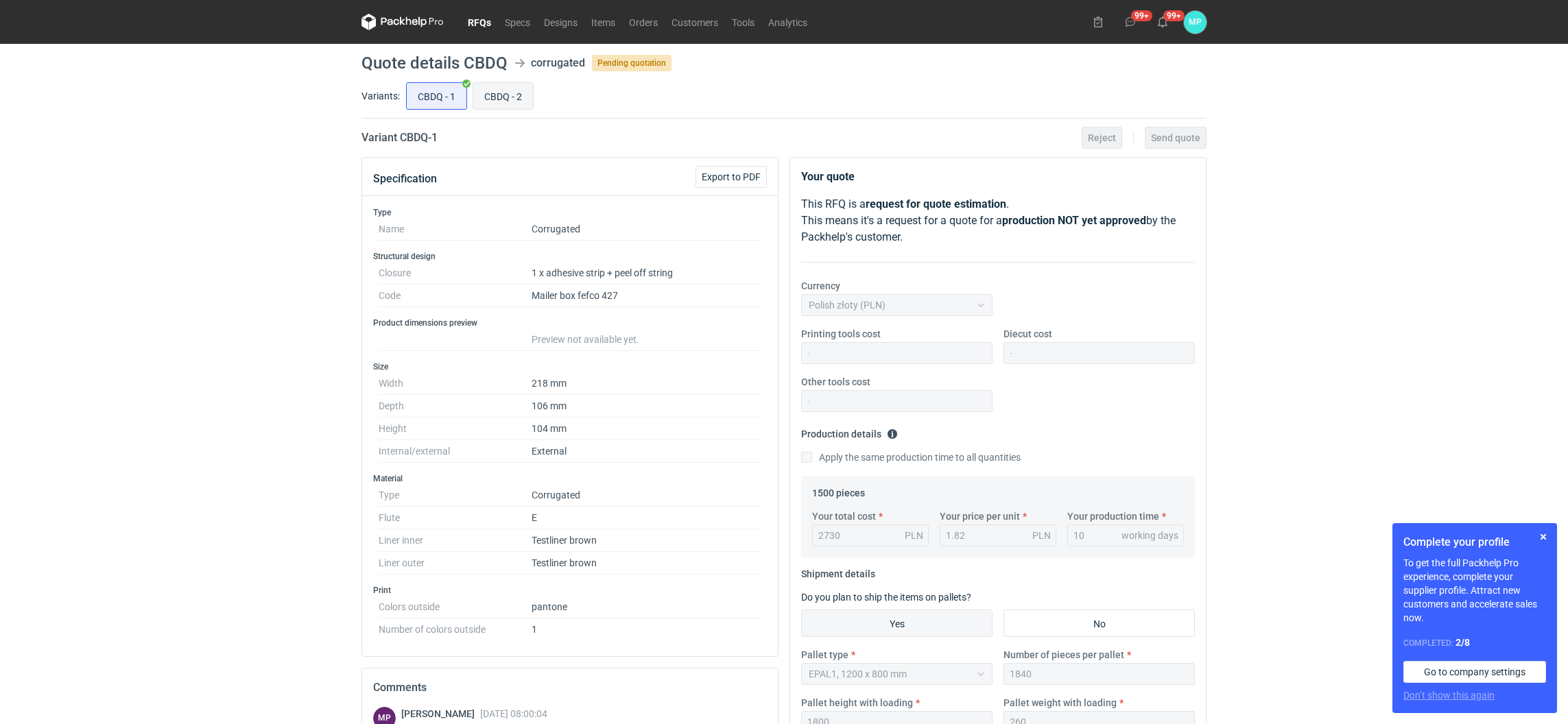
click at [494, 96] on input "CBDQ - 2" at bounding box center [504, 96] width 60 height 26
radio input "true"
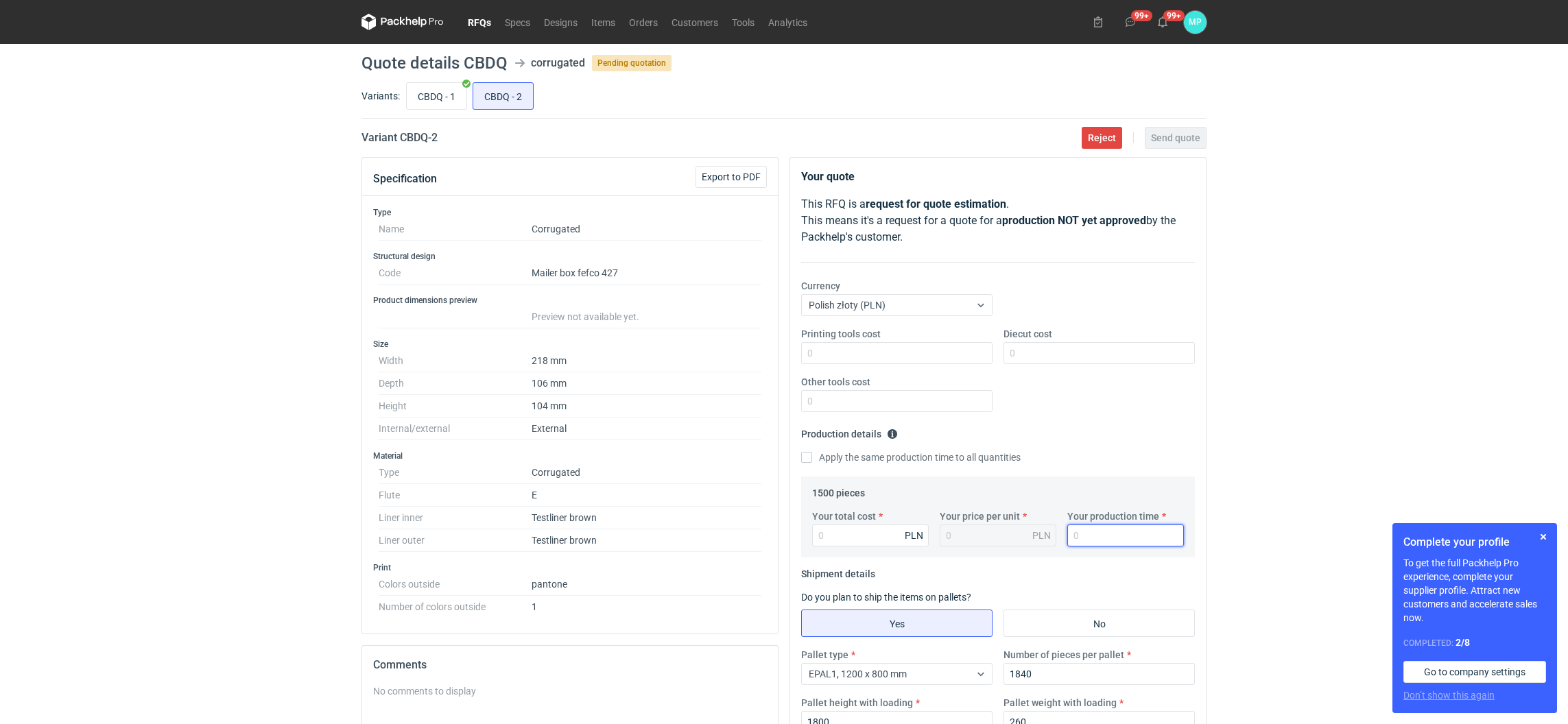
click at [1108, 528] on input "Your production time" at bounding box center [1125, 535] width 117 height 22
type input "10"
click at [423, 99] on input "CBDQ - 1" at bounding box center [437, 96] width 60 height 26
radio input "true"
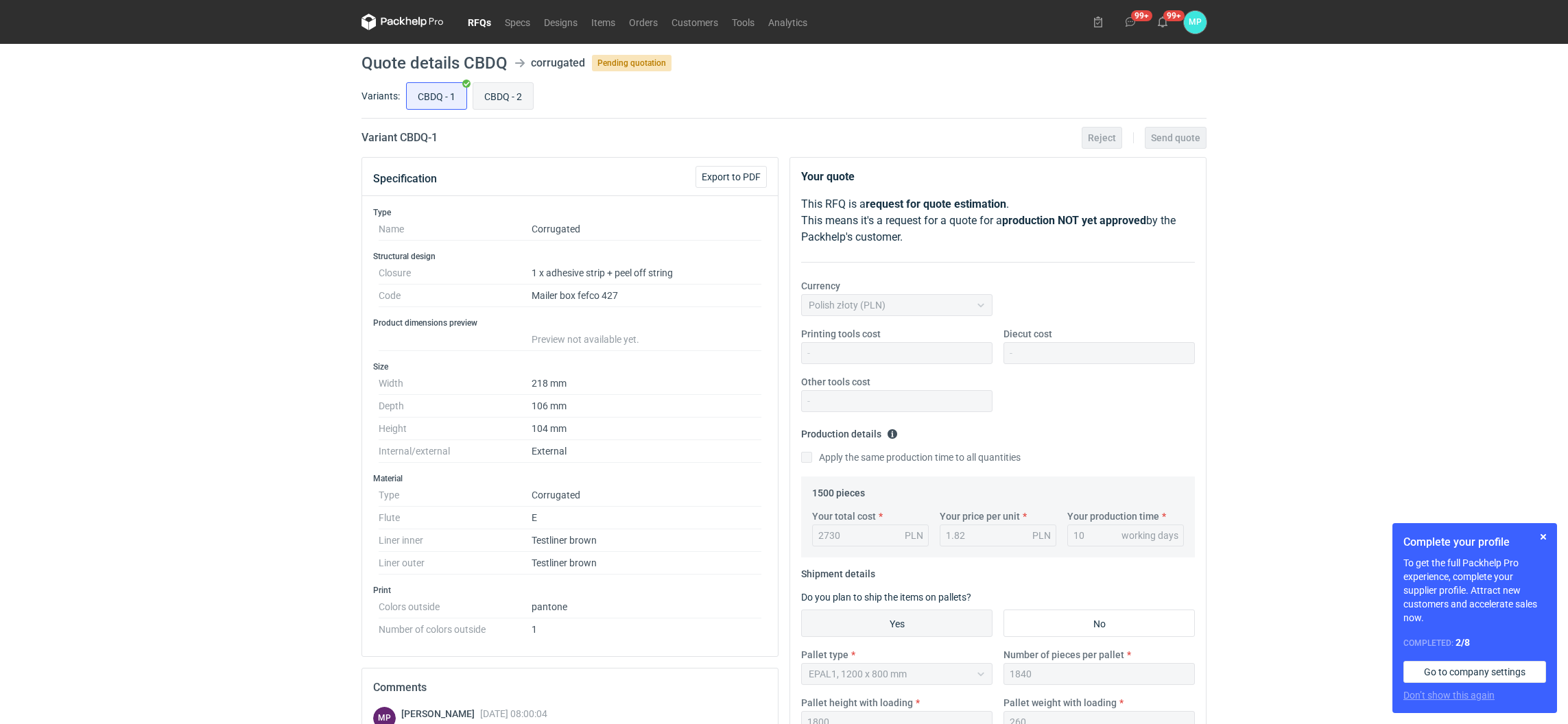
click at [479, 99] on input "CBDQ - 2" at bounding box center [504, 96] width 60 height 26
radio input "true"
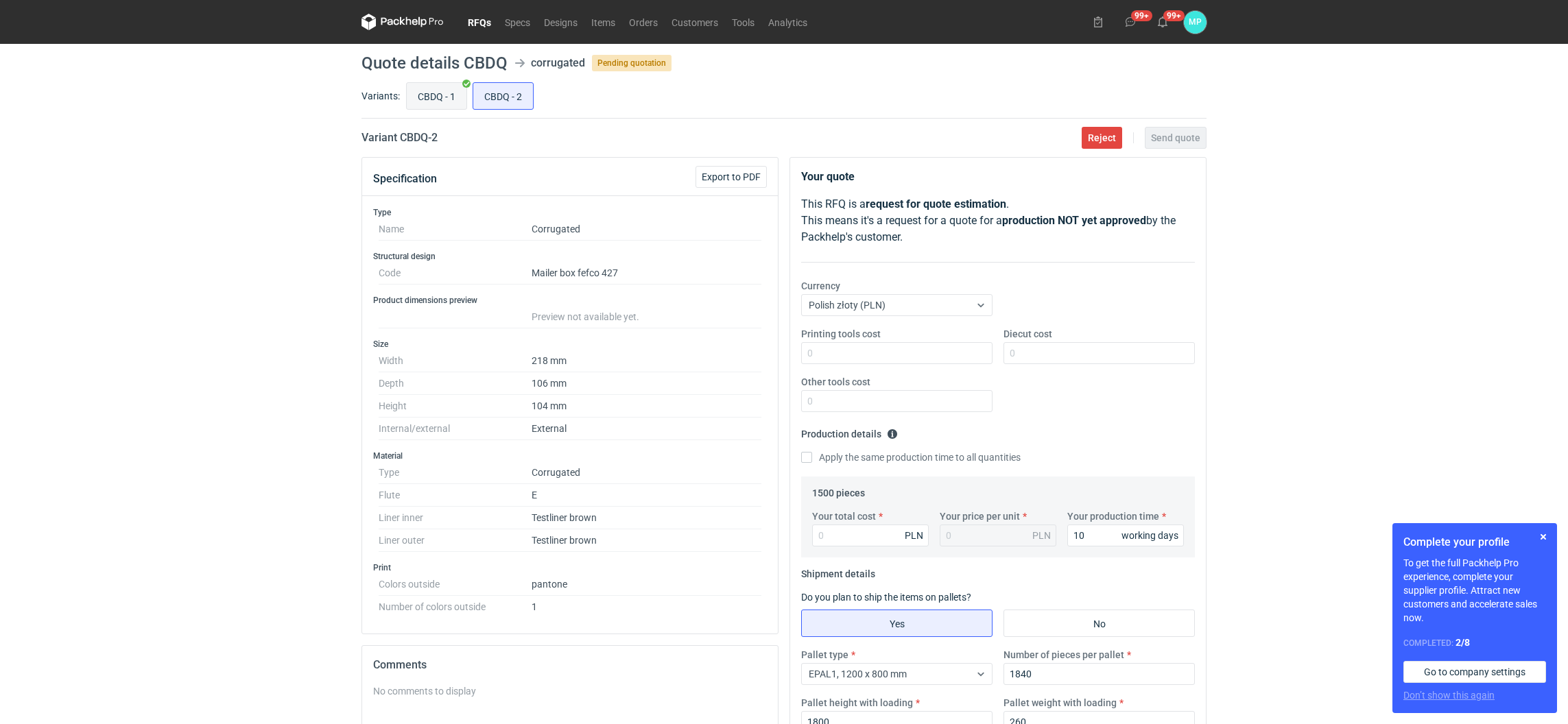
click at [443, 92] on input "CBDQ - 1" at bounding box center [437, 96] width 60 height 26
radio input "true"
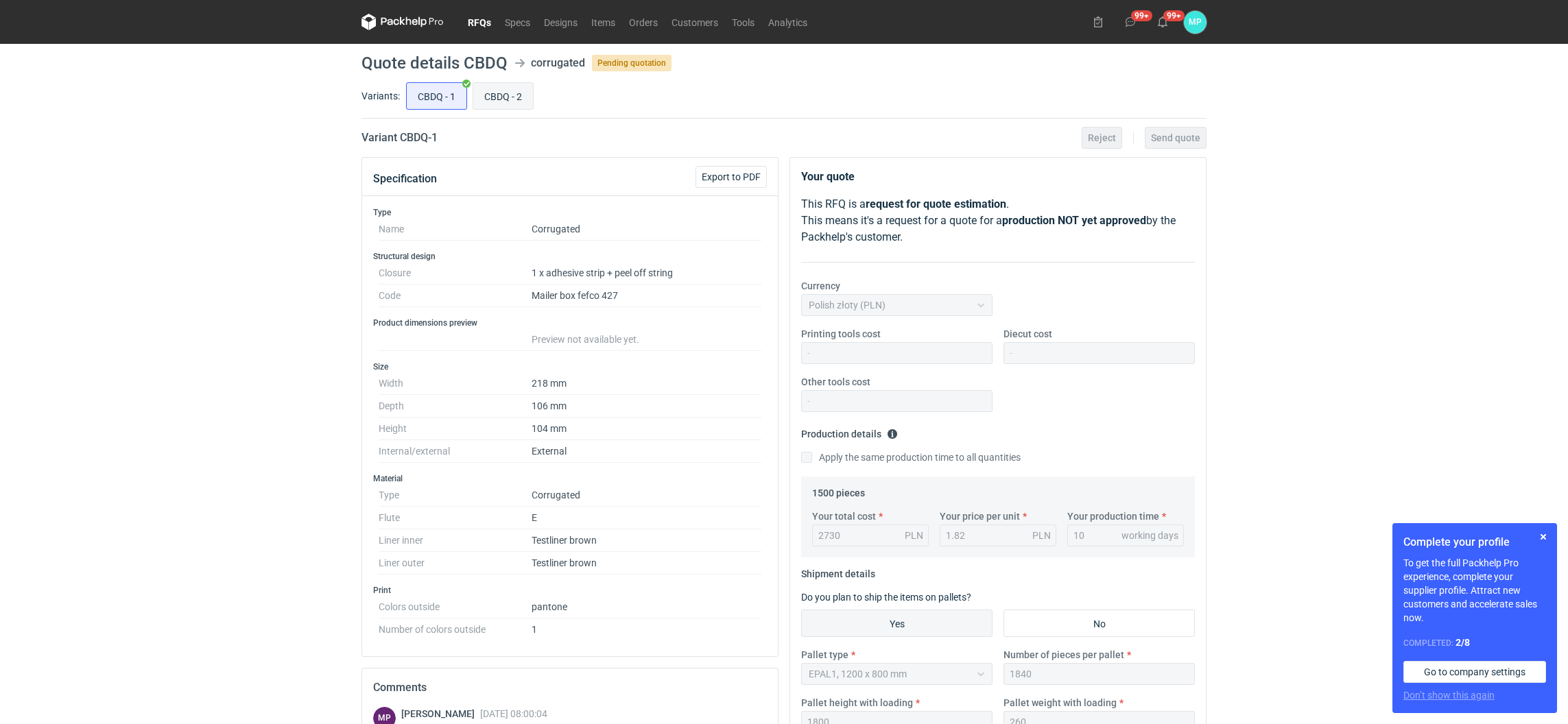
click at [488, 96] on input "CBDQ - 2" at bounding box center [504, 96] width 60 height 26
radio input "true"
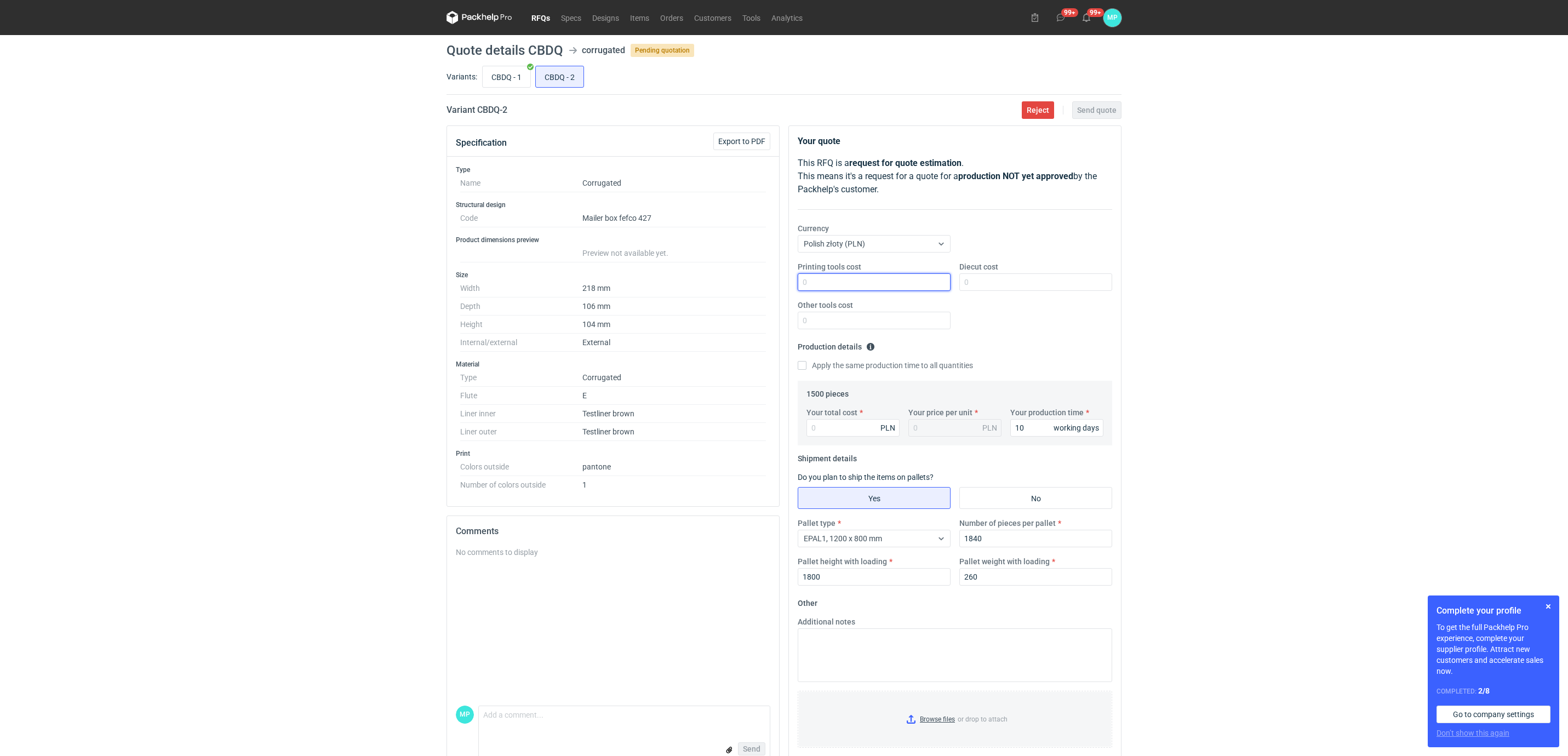
click at [860, 278] on input "Printing tools cost" at bounding box center [874, 282] width 153 height 17
click at [815, 426] on input "Your total cost" at bounding box center [853, 428] width 93 height 17
paste input "2220"
type input "2220"
type input "1.48"
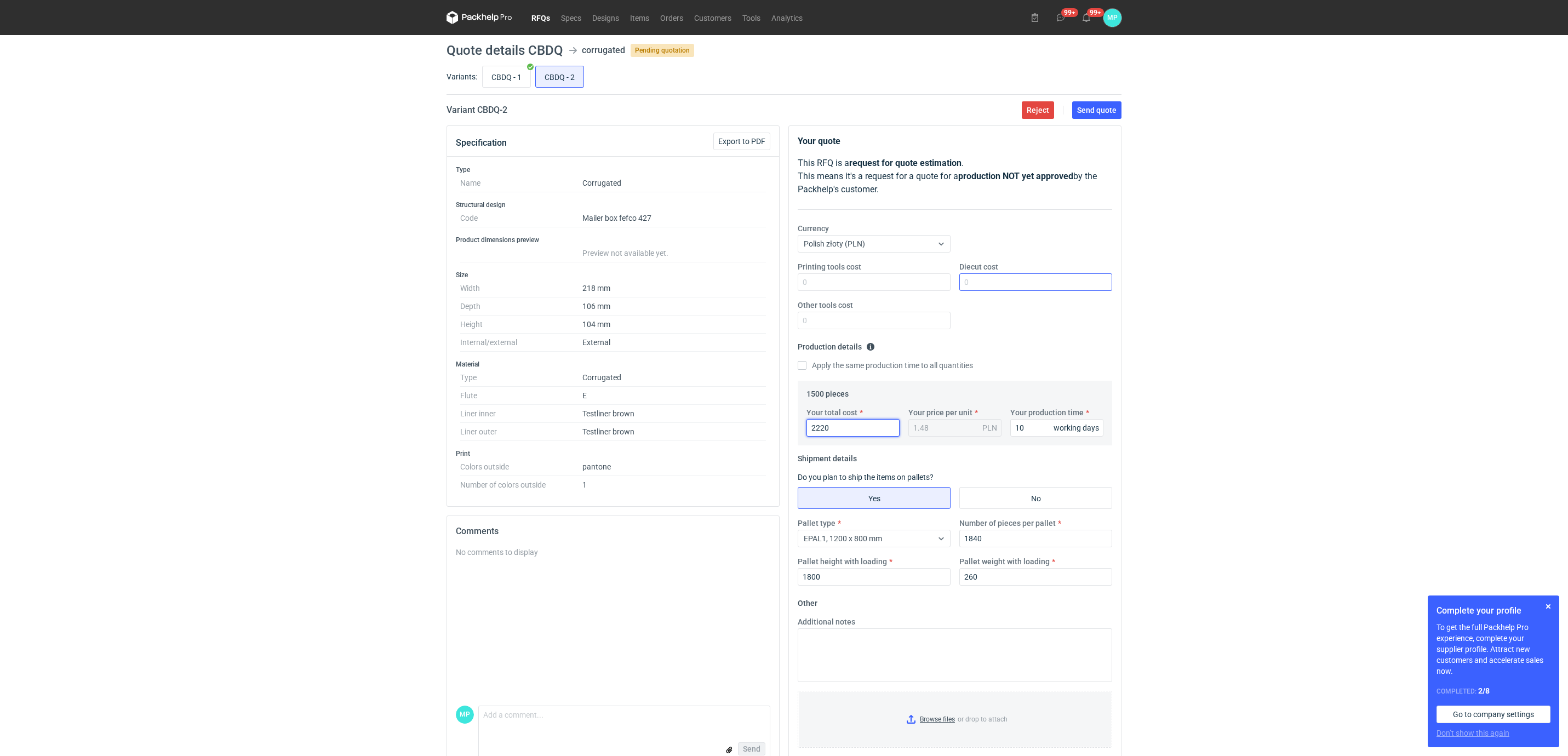
type input "2220"
click at [985, 285] on input "Diecut cost" at bounding box center [1036, 282] width 153 height 17
click at [975, 503] on input "No" at bounding box center [1036, 497] width 152 height 21
radio input "true"
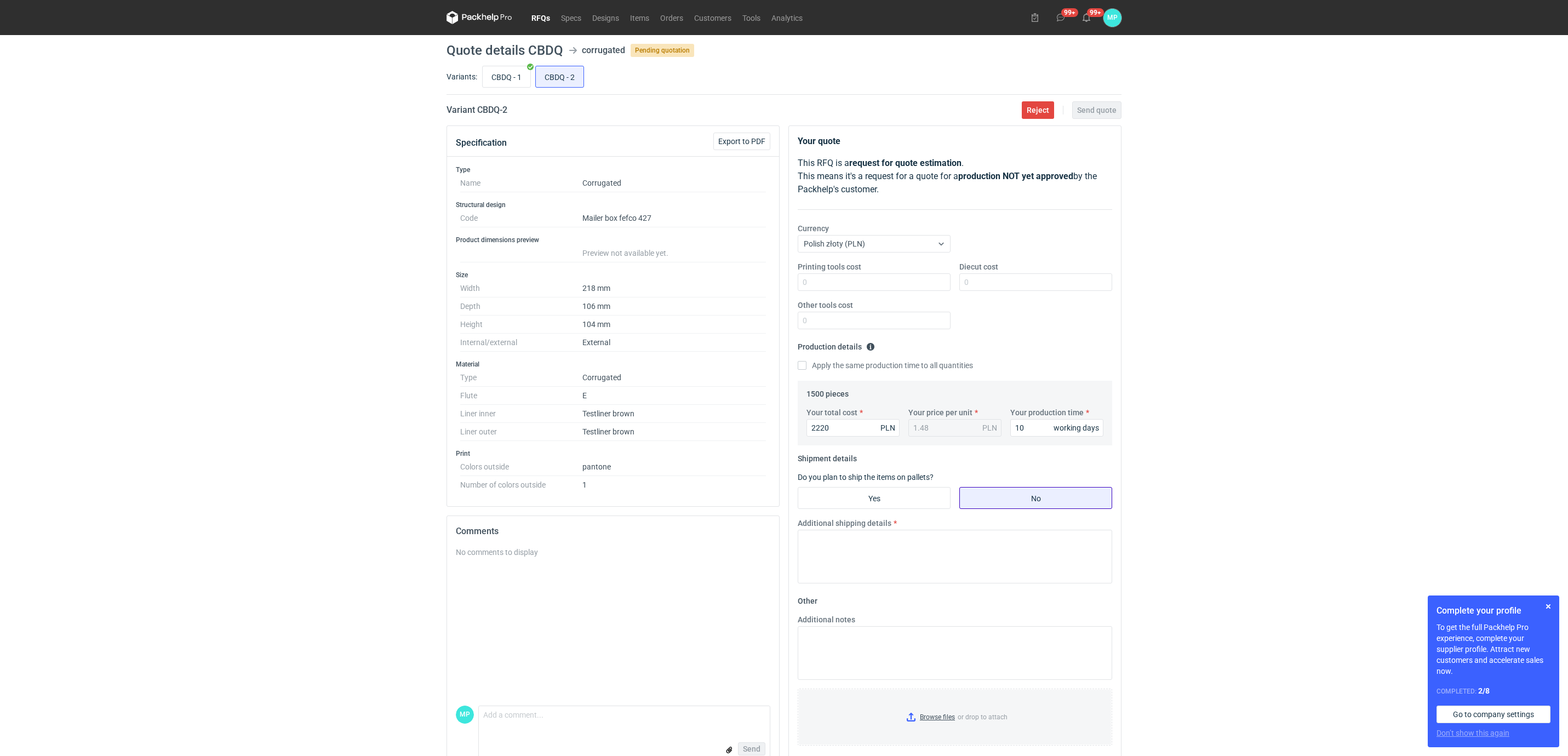
click at [976, 503] on input "No" at bounding box center [1036, 497] width 152 height 21
click at [923, 503] on input "Yes" at bounding box center [874, 497] width 152 height 21
radio input "true"
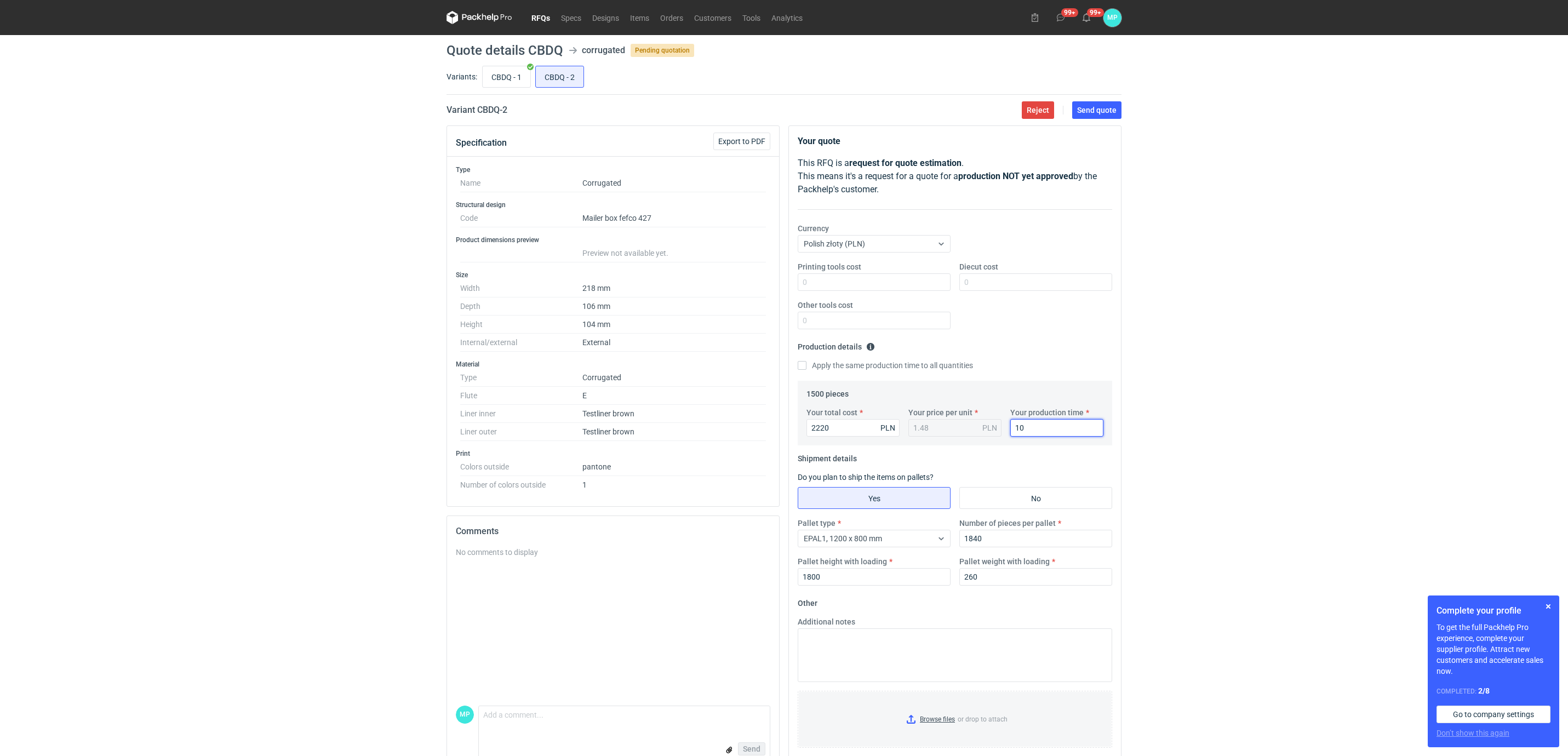
drag, startPoint x: 1020, startPoint y: 426, endPoint x: 1025, endPoint y: 433, distance: 8.6
click at [1021, 426] on input "10" at bounding box center [1057, 428] width 93 height 17
type input "12"
click at [983, 282] on input "Diecut cost" at bounding box center [1036, 282] width 153 height 17
drag, startPoint x: 989, startPoint y: 283, endPoint x: 950, endPoint y: 281, distance: 39.1
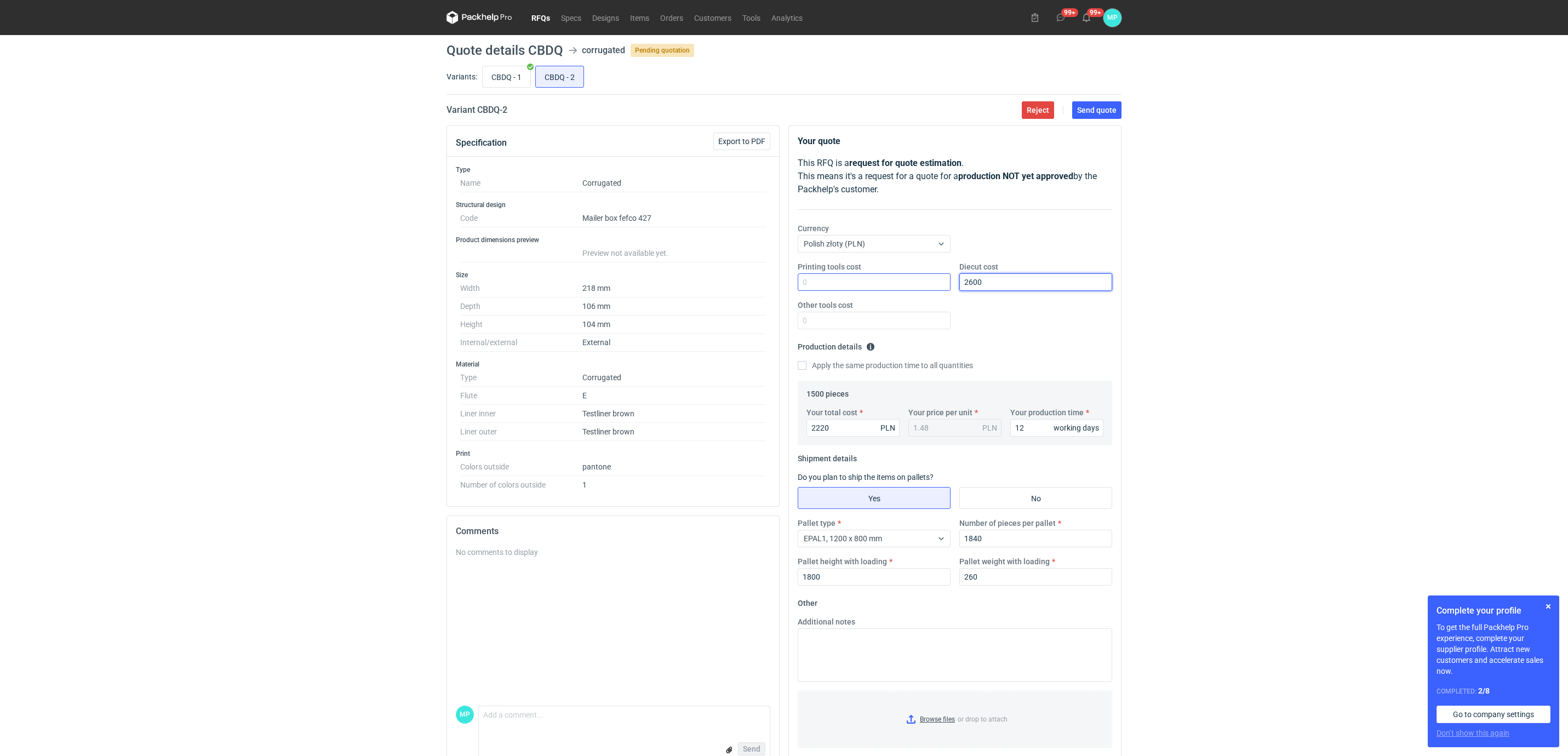
click at [950, 281] on div "Printing tools cost Diecut cost 2600 Other tools cost" at bounding box center [955, 299] width 323 height 76
type input "1820"
click at [805, 297] on div "Printing tools cost Diecut cost 1820 Other tools cost" at bounding box center [955, 299] width 323 height 76
click at [806, 287] on input "Printing tools cost" at bounding box center [874, 282] width 153 height 17
type input "980"
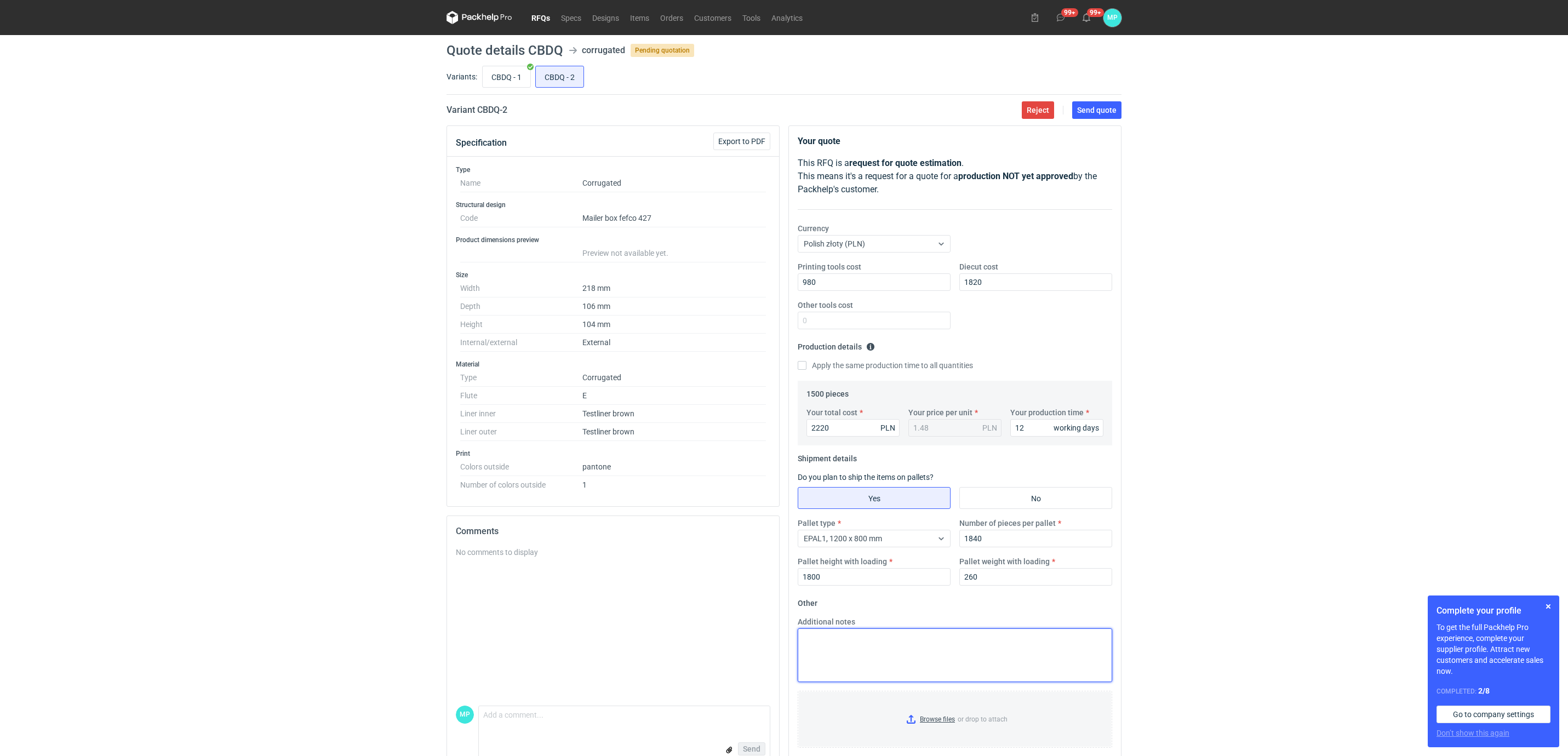
click at [937, 578] on textarea "Additional notes" at bounding box center [955, 655] width 315 height 54
click at [913, 578] on input "Browse files or drop to attach" at bounding box center [955, 719] width 313 height 55
click at [1087, 114] on span "Send quote" at bounding box center [1097, 110] width 39 height 8
